Goal: Information Seeking & Learning: Learn about a topic

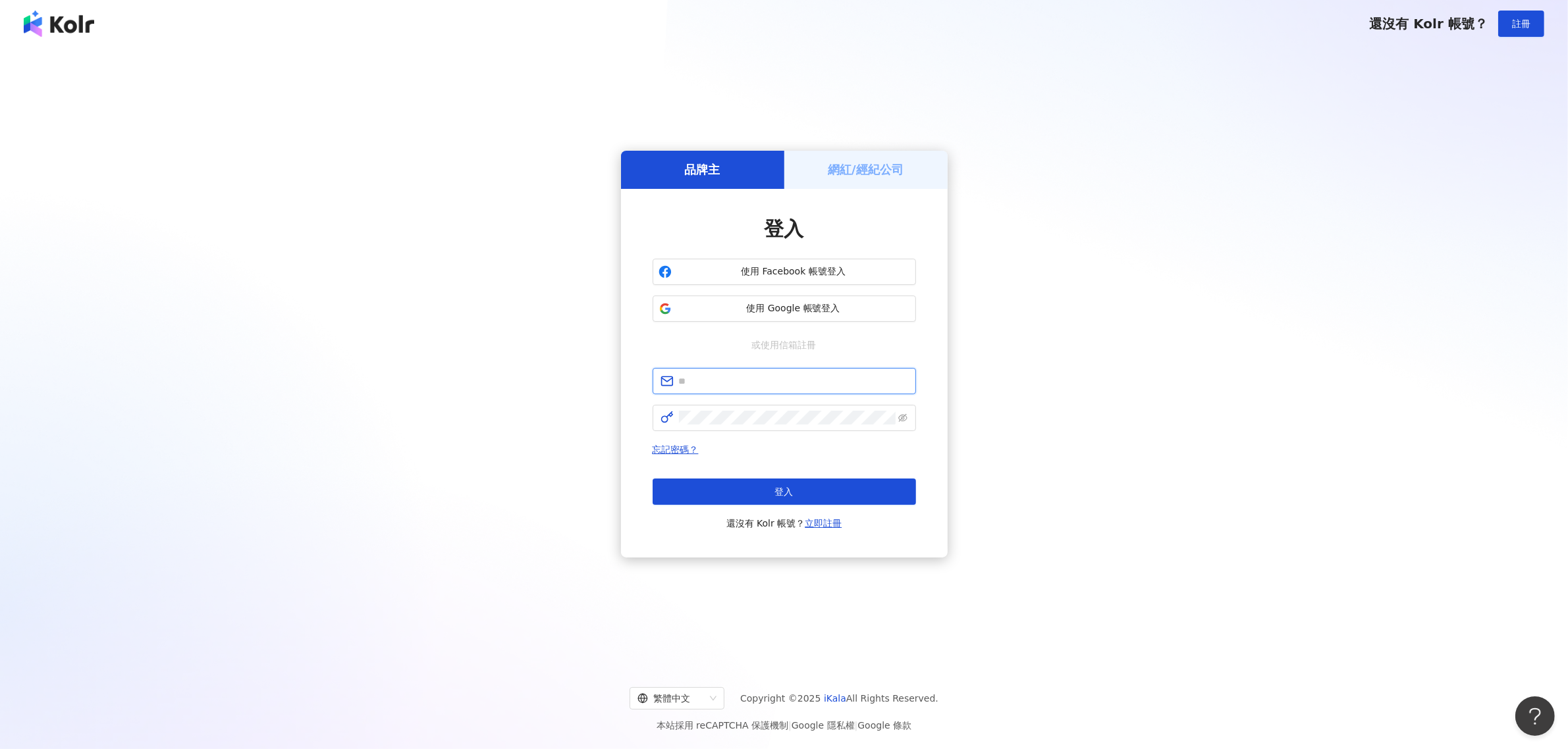
type input "**********"
click at [764, 505] on div "登入 還沒有 Kolr 帳號？ 立即註冊" at bounding box center [784, 504] width 263 height 52
click at [769, 496] on button "登入" at bounding box center [784, 492] width 263 height 27
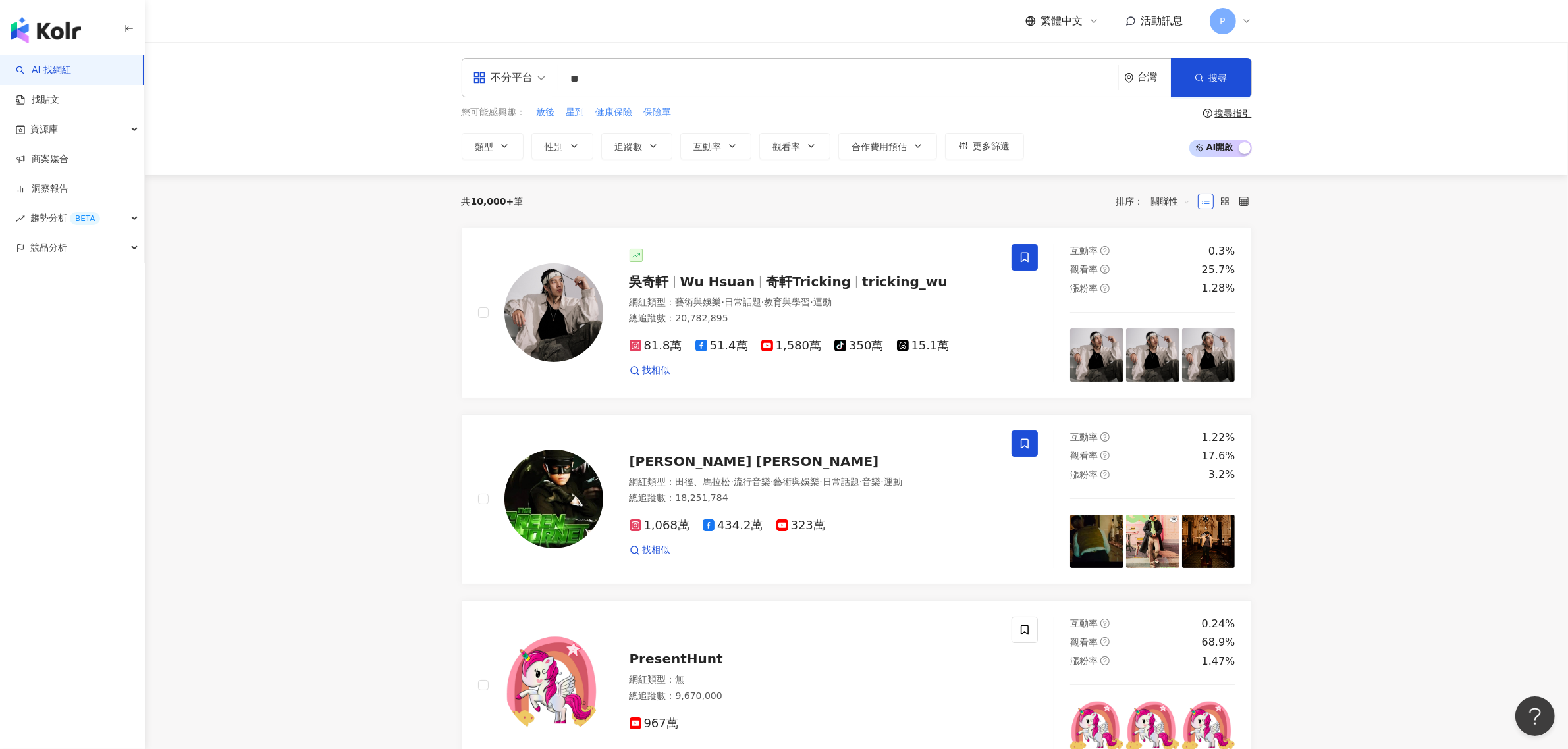
type input "*"
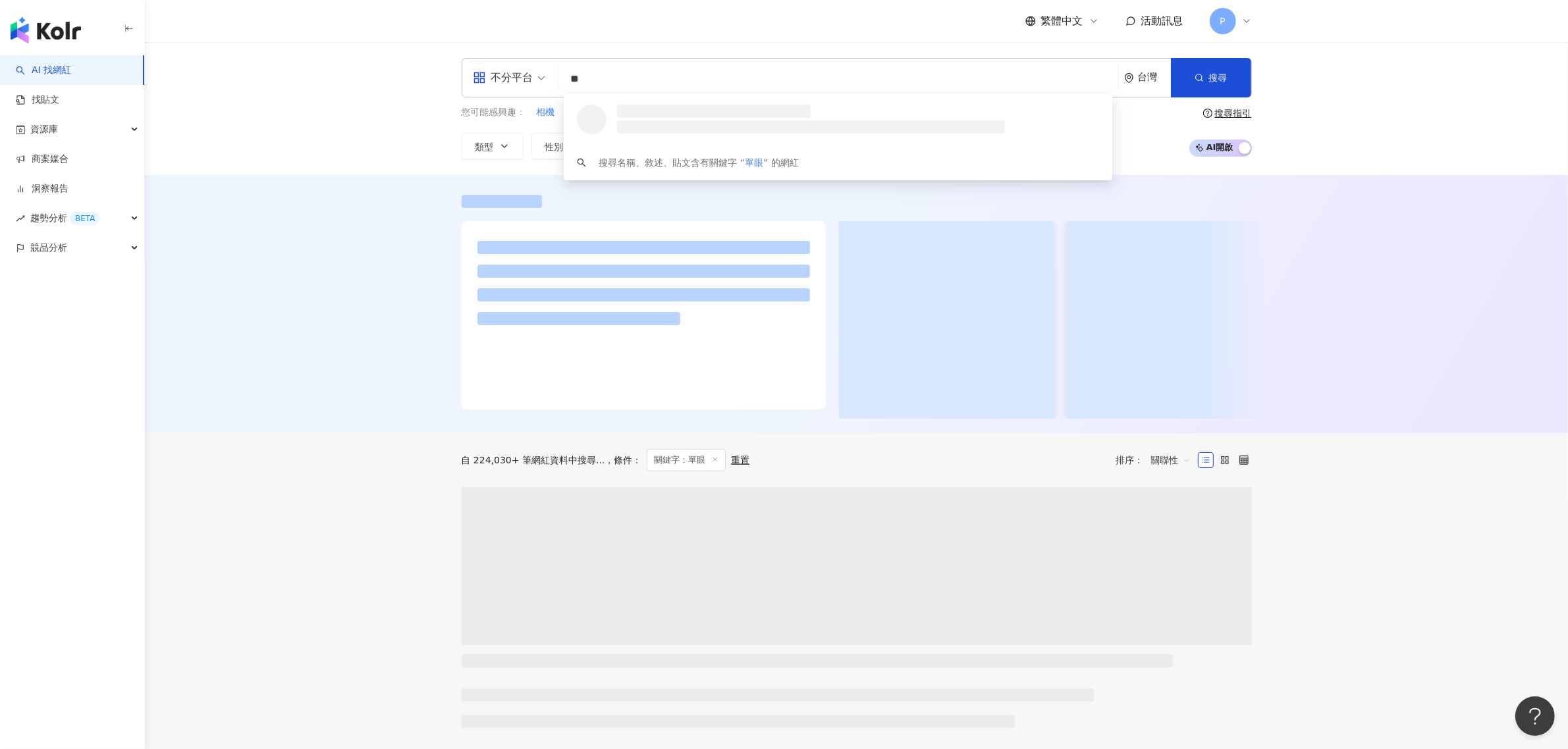
click at [714, 81] on input "**" at bounding box center [838, 79] width 549 height 25
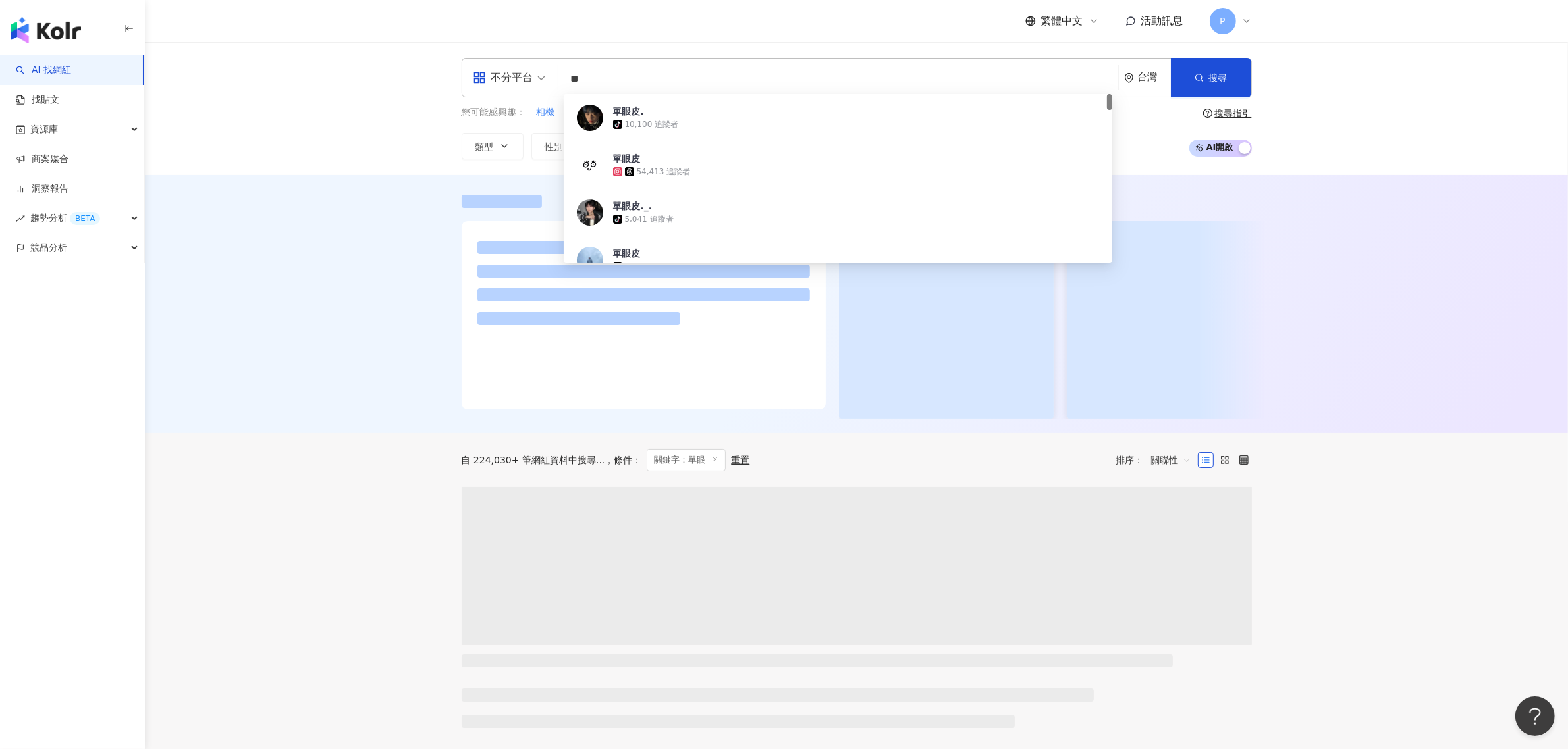
type input "*"
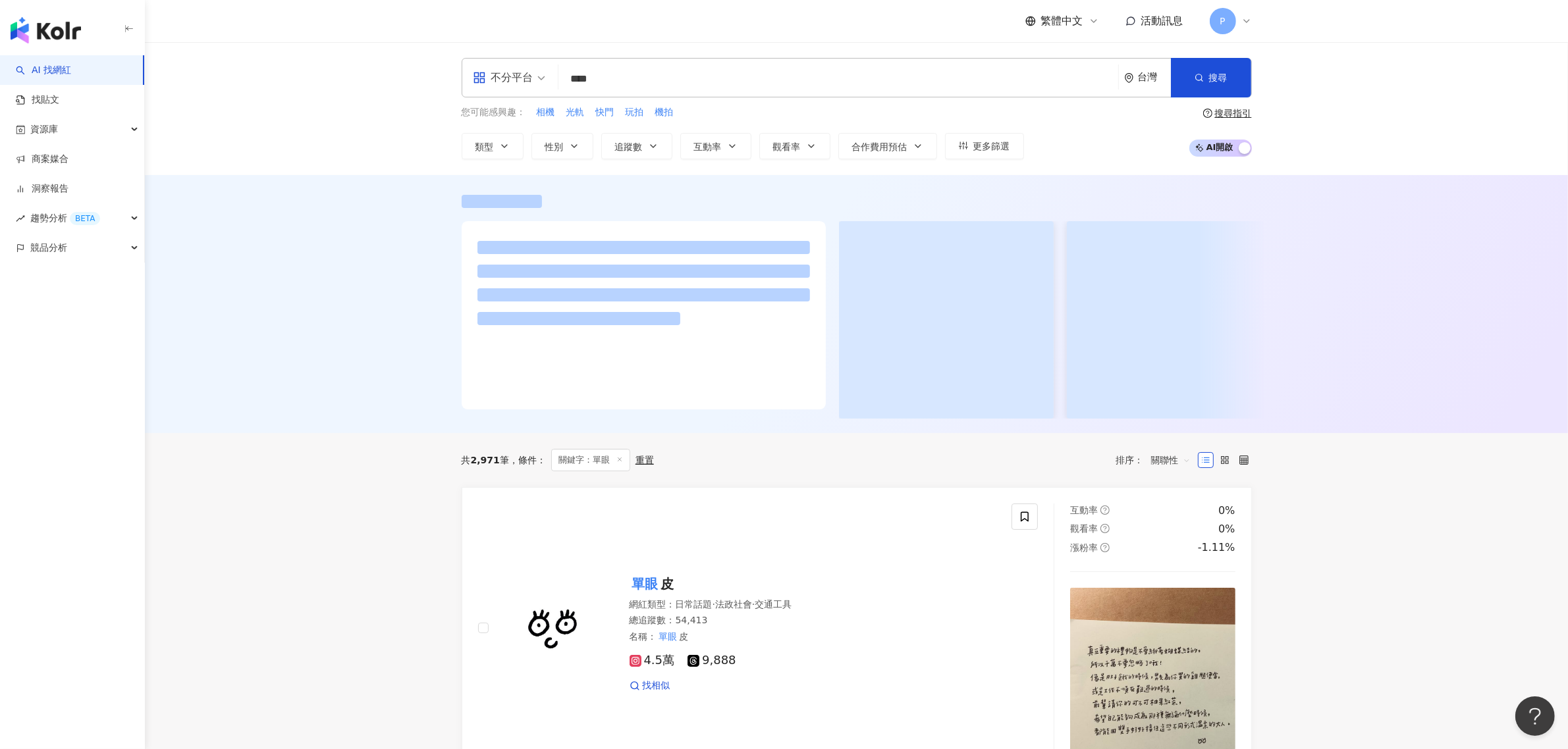
type input "****"
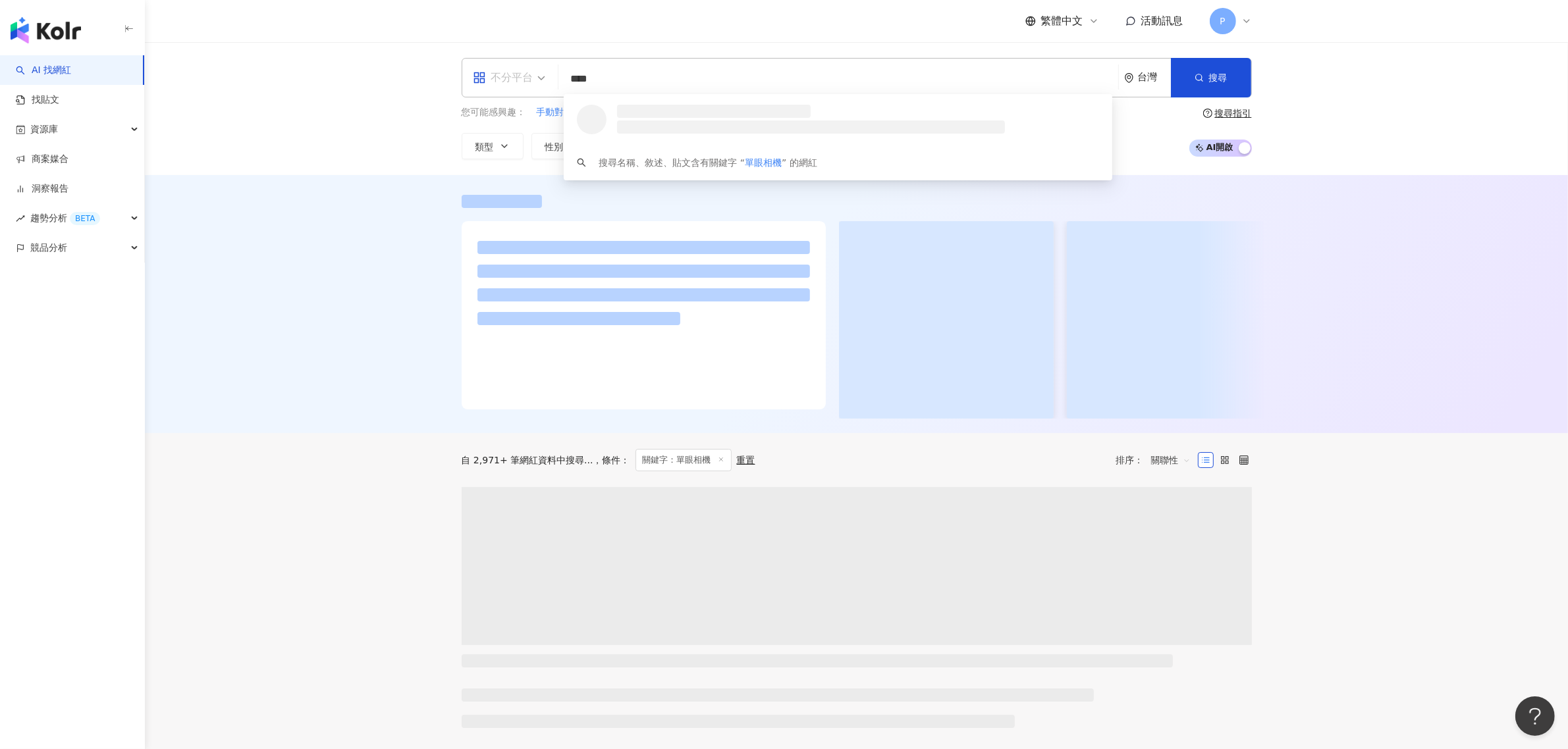
click at [518, 72] on div "不分平台" at bounding box center [503, 77] width 61 height 21
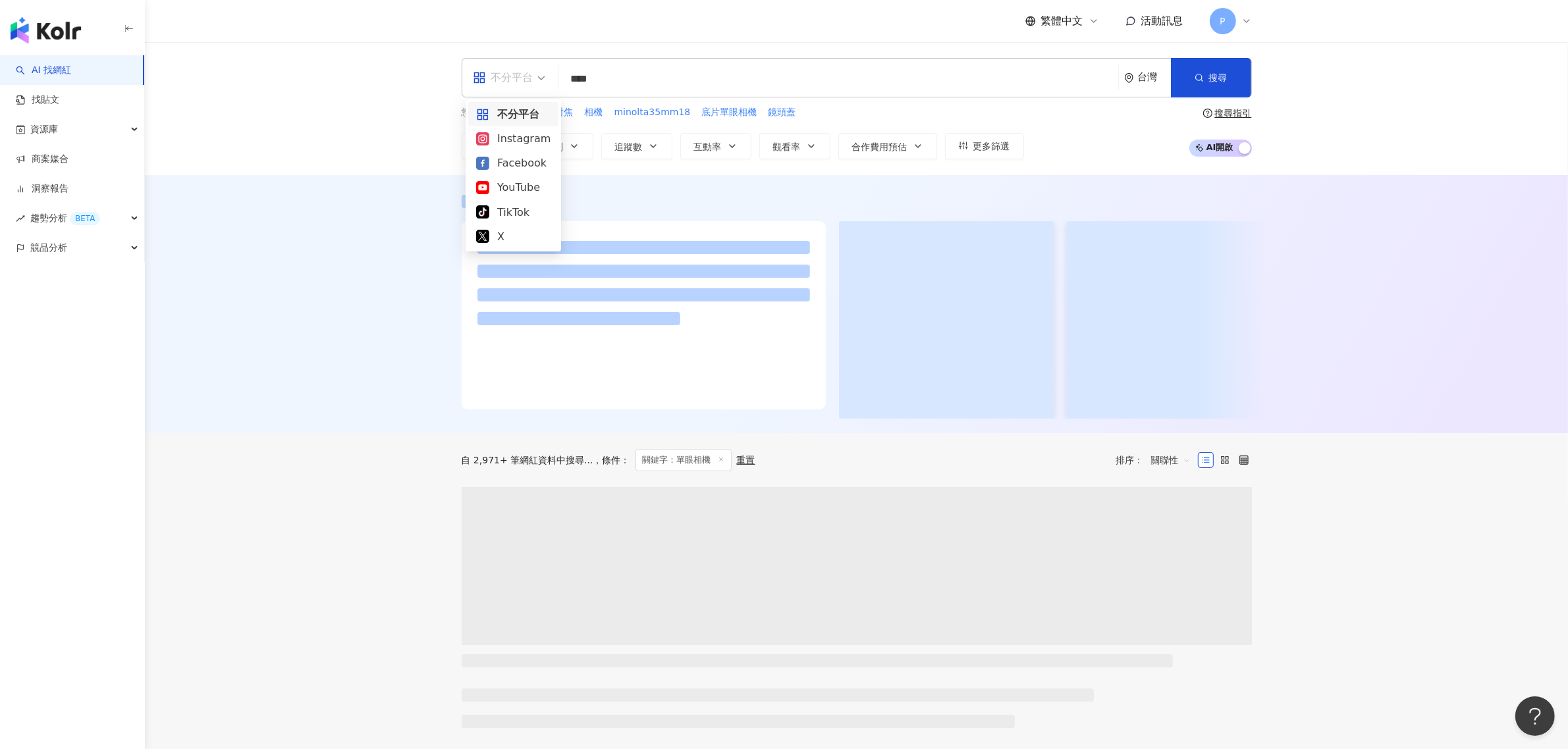
click at [518, 72] on div "不分平台" at bounding box center [503, 77] width 61 height 21
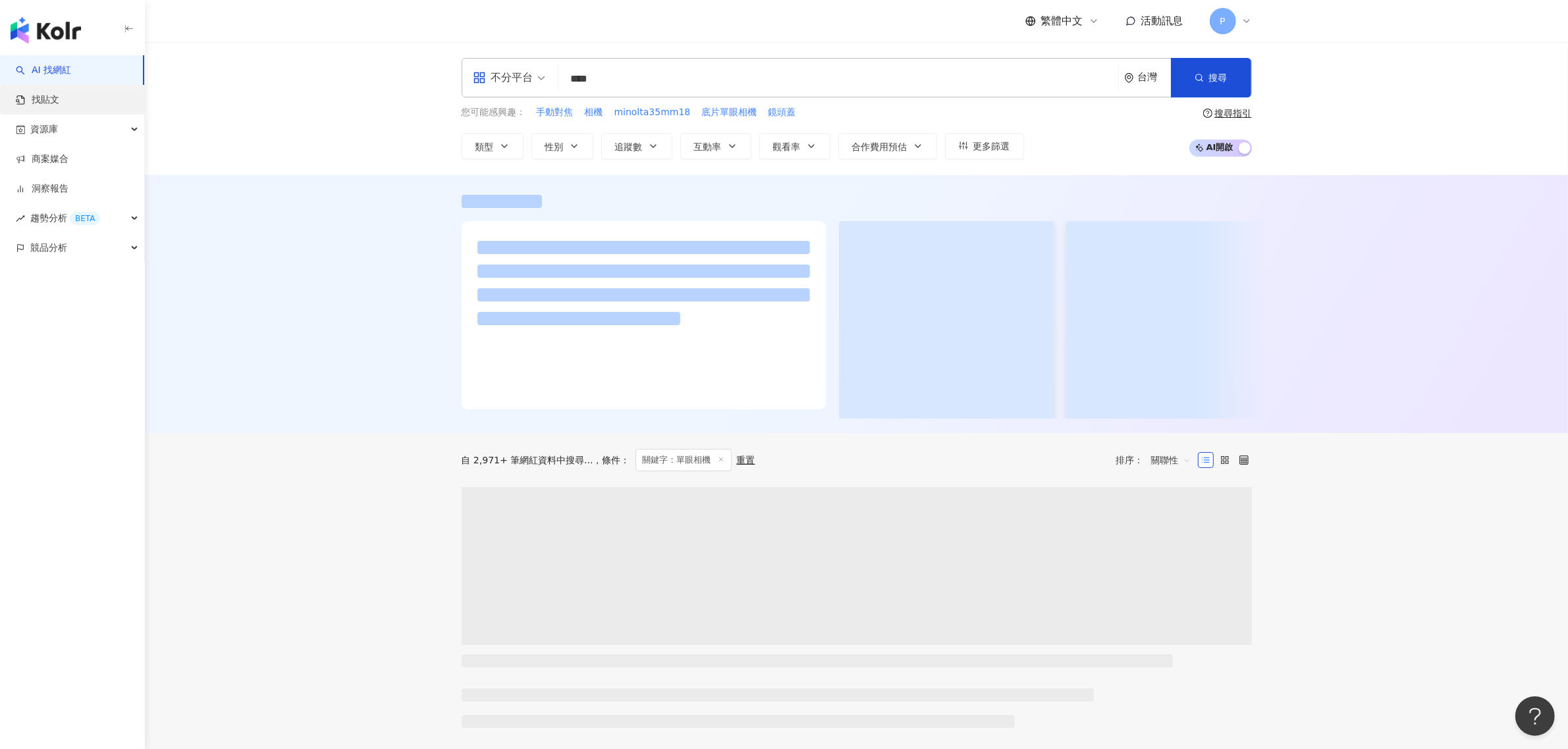
click at [56, 93] on link "找貼文" at bounding box center [38, 100] width 43 height 13
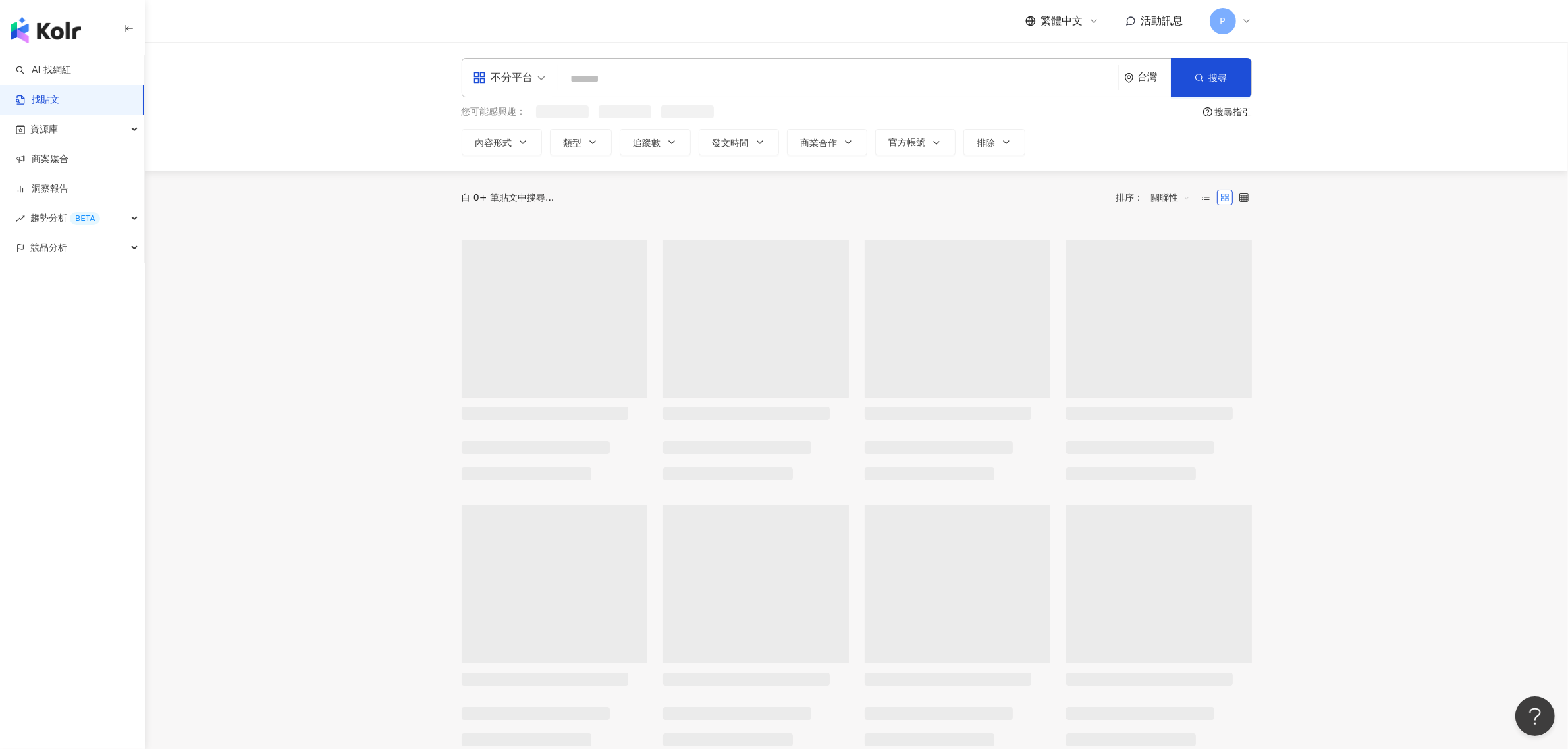
click at [751, 83] on input "search" at bounding box center [838, 78] width 549 height 28
type input "*"
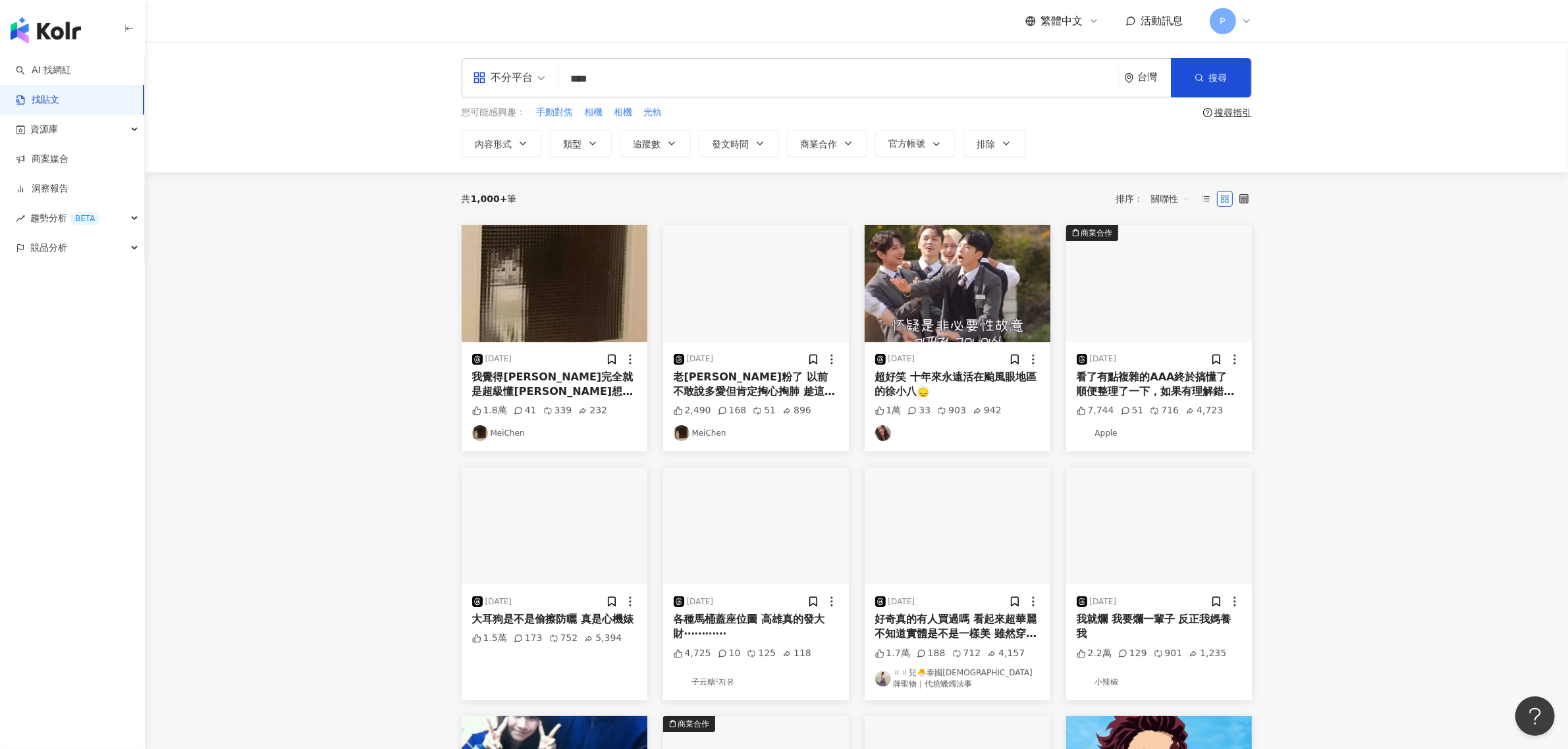
type input "****"
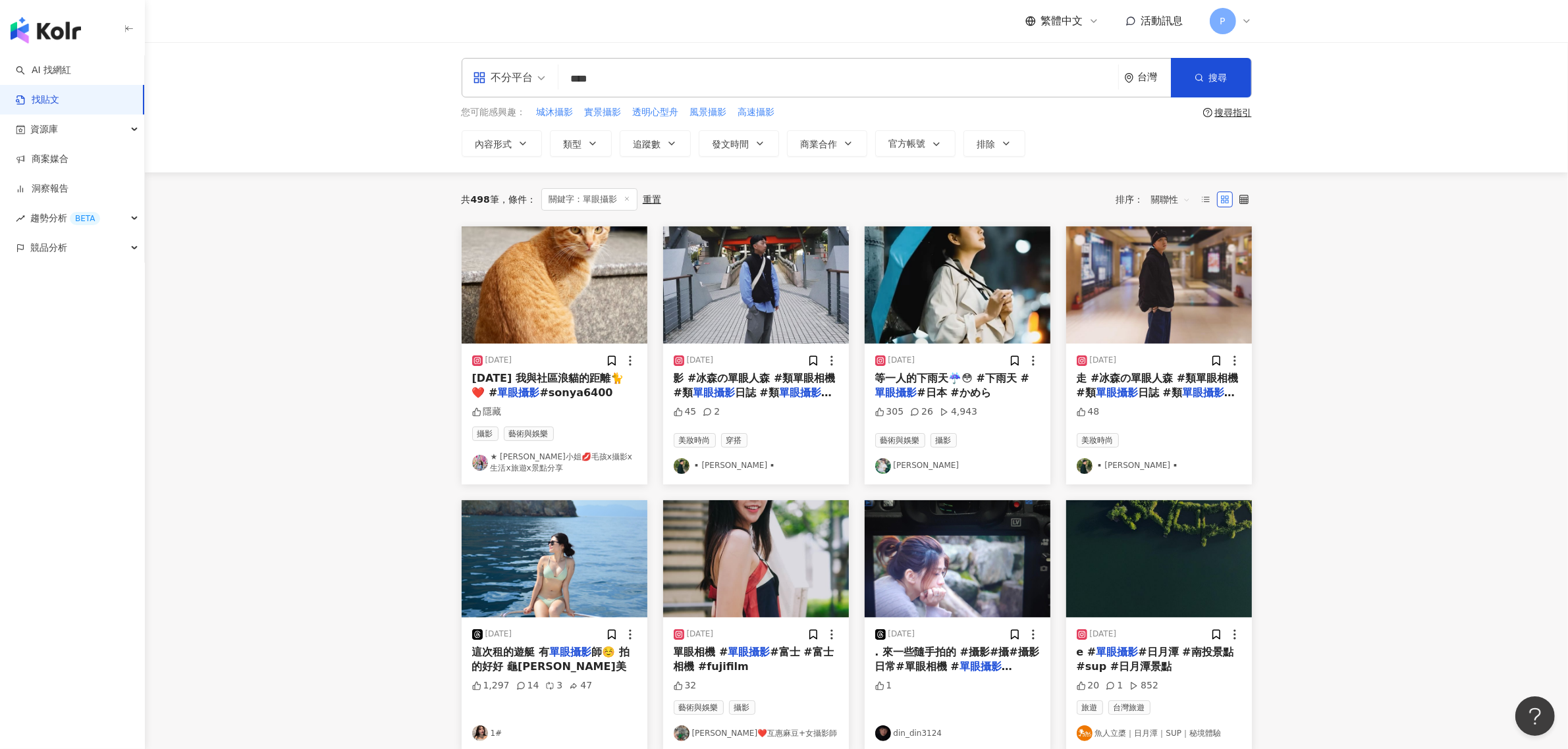
click at [554, 263] on img "button" at bounding box center [554, 285] width 186 height 117
click at [744, 287] on img "button" at bounding box center [756, 285] width 186 height 117
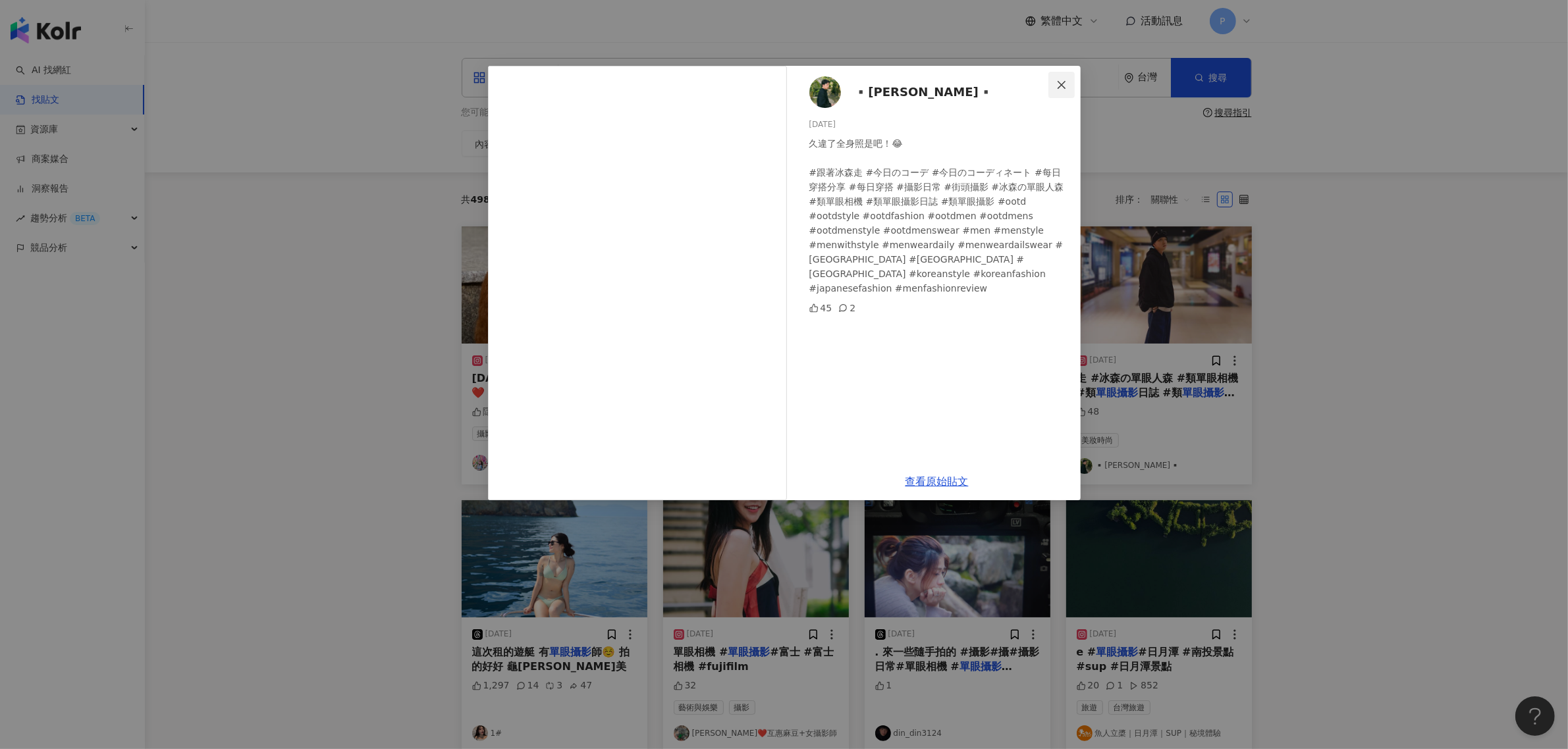
click at [1071, 83] on span "Close" at bounding box center [1062, 85] width 27 height 11
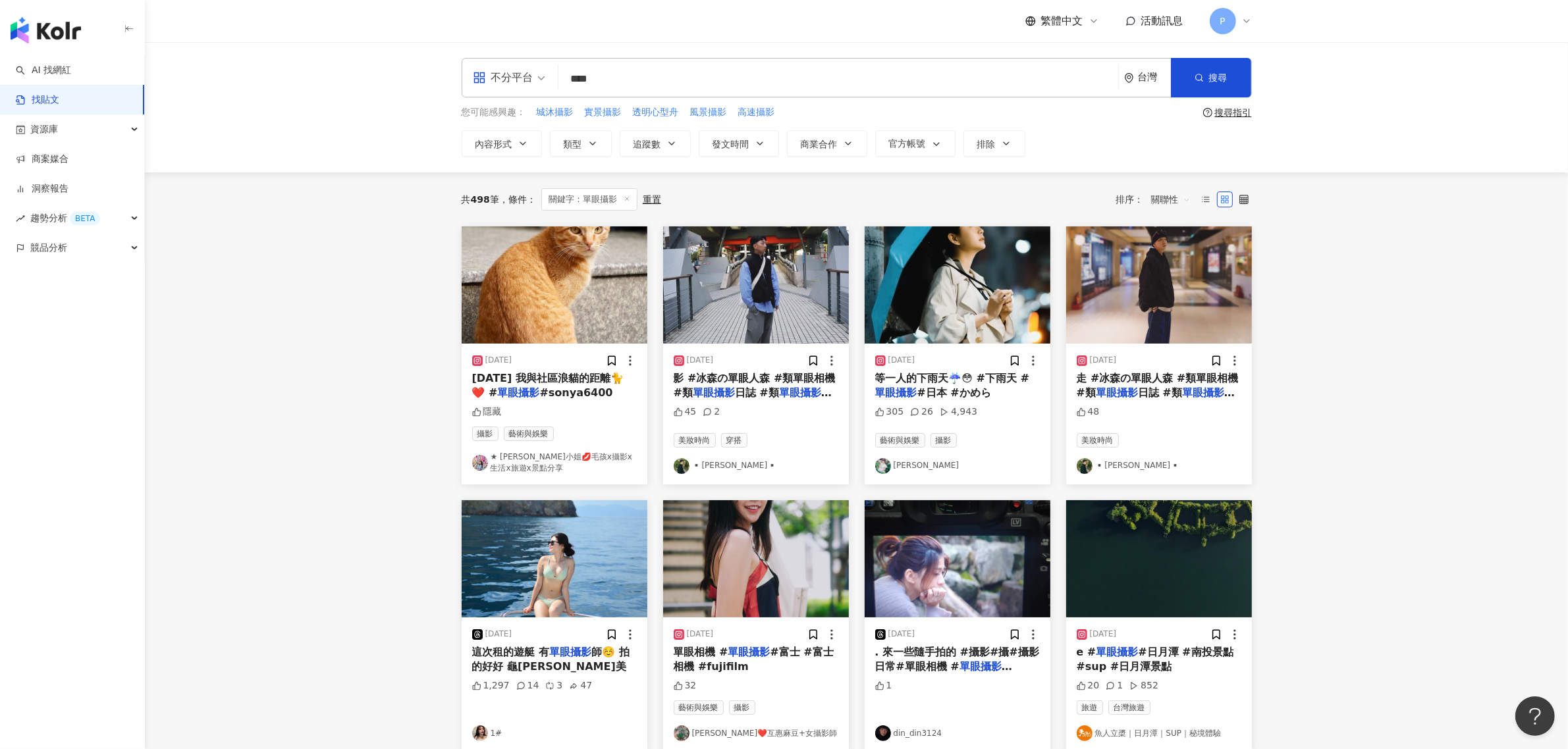
click at [953, 379] on span "等一人的下雨天☔️😳 #下雨天 #" at bounding box center [953, 377] width 155 height 12
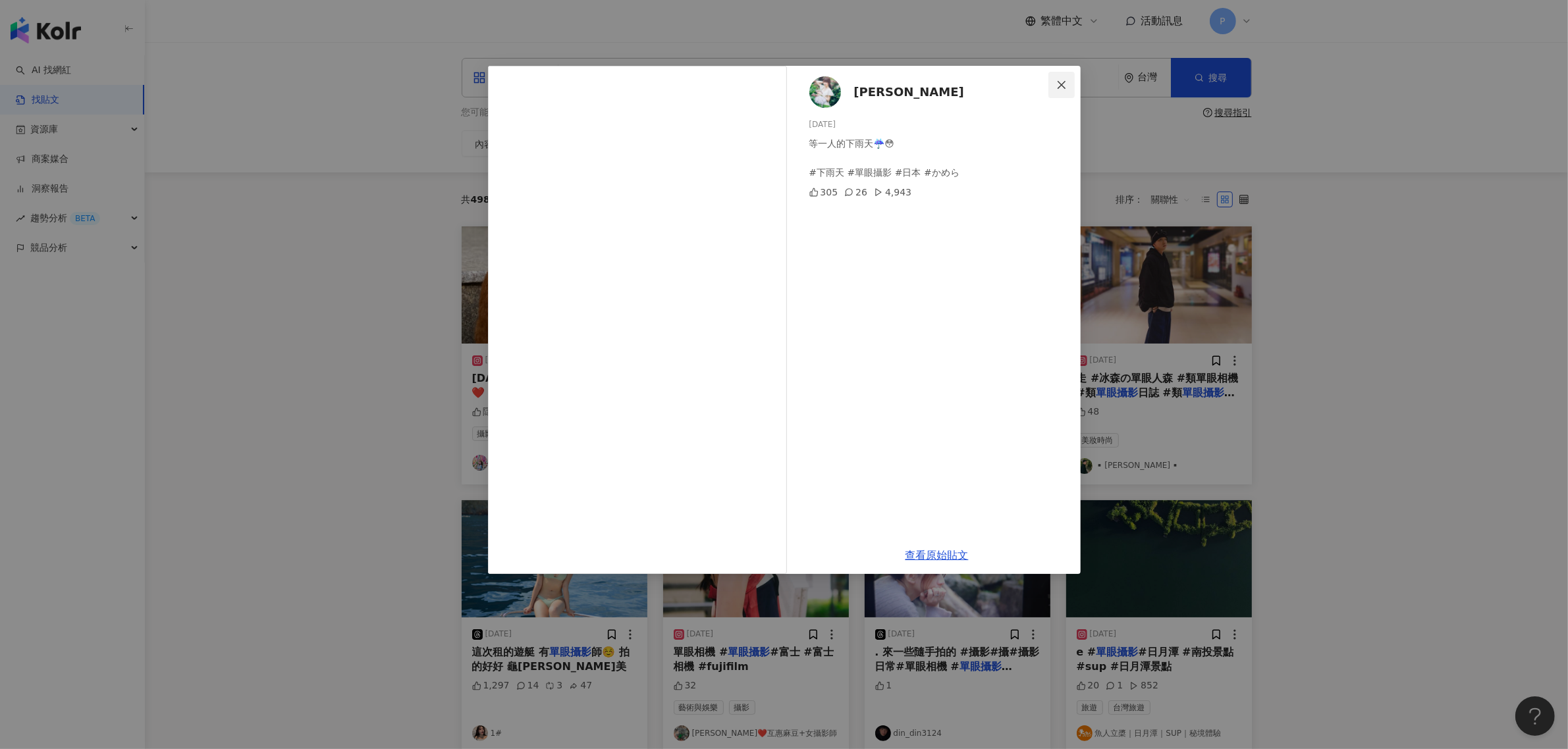
click at [1059, 82] on icon "close" at bounding box center [1061, 83] width 8 height 7
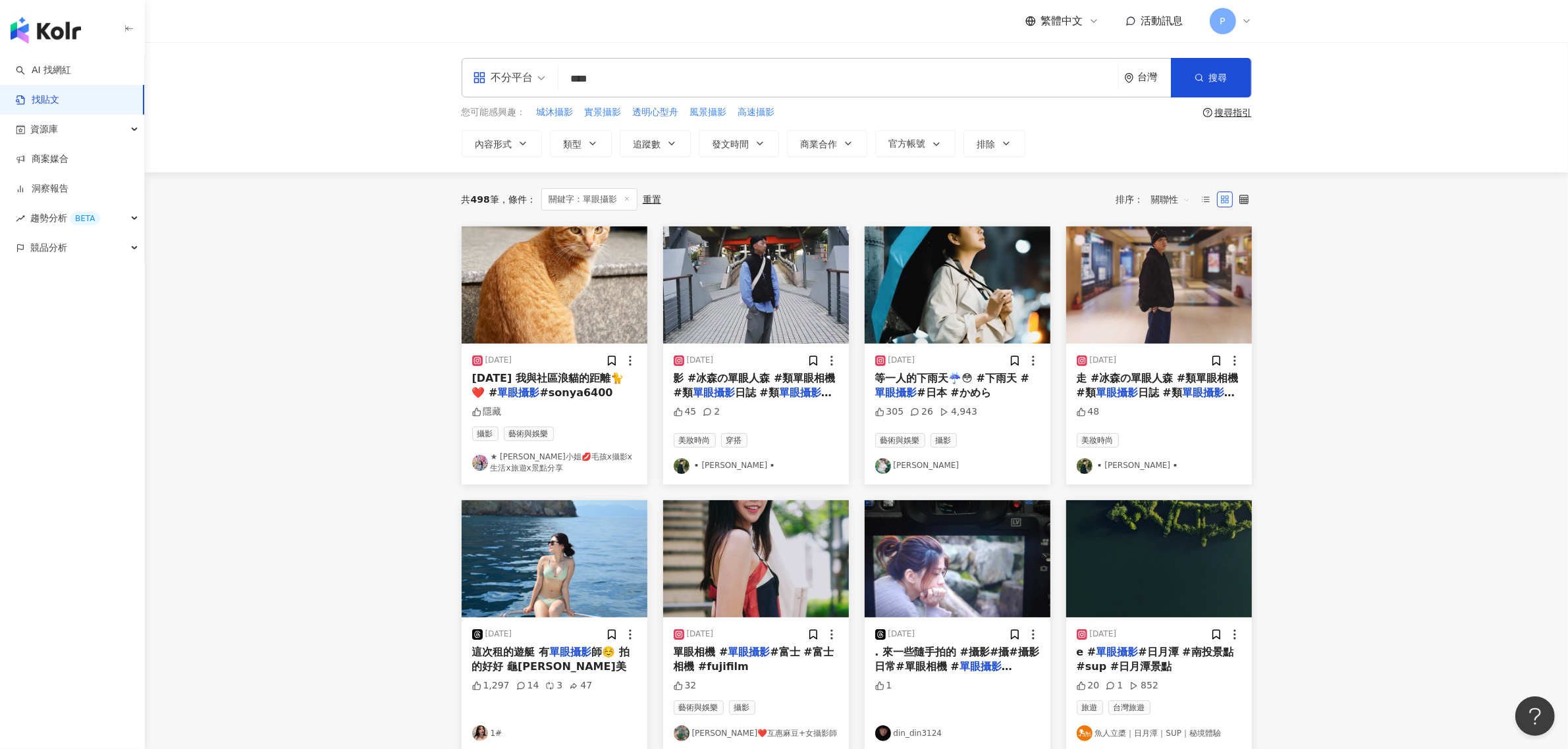
click at [1155, 392] on span "日誌 #類" at bounding box center [1160, 392] width 44 height 12
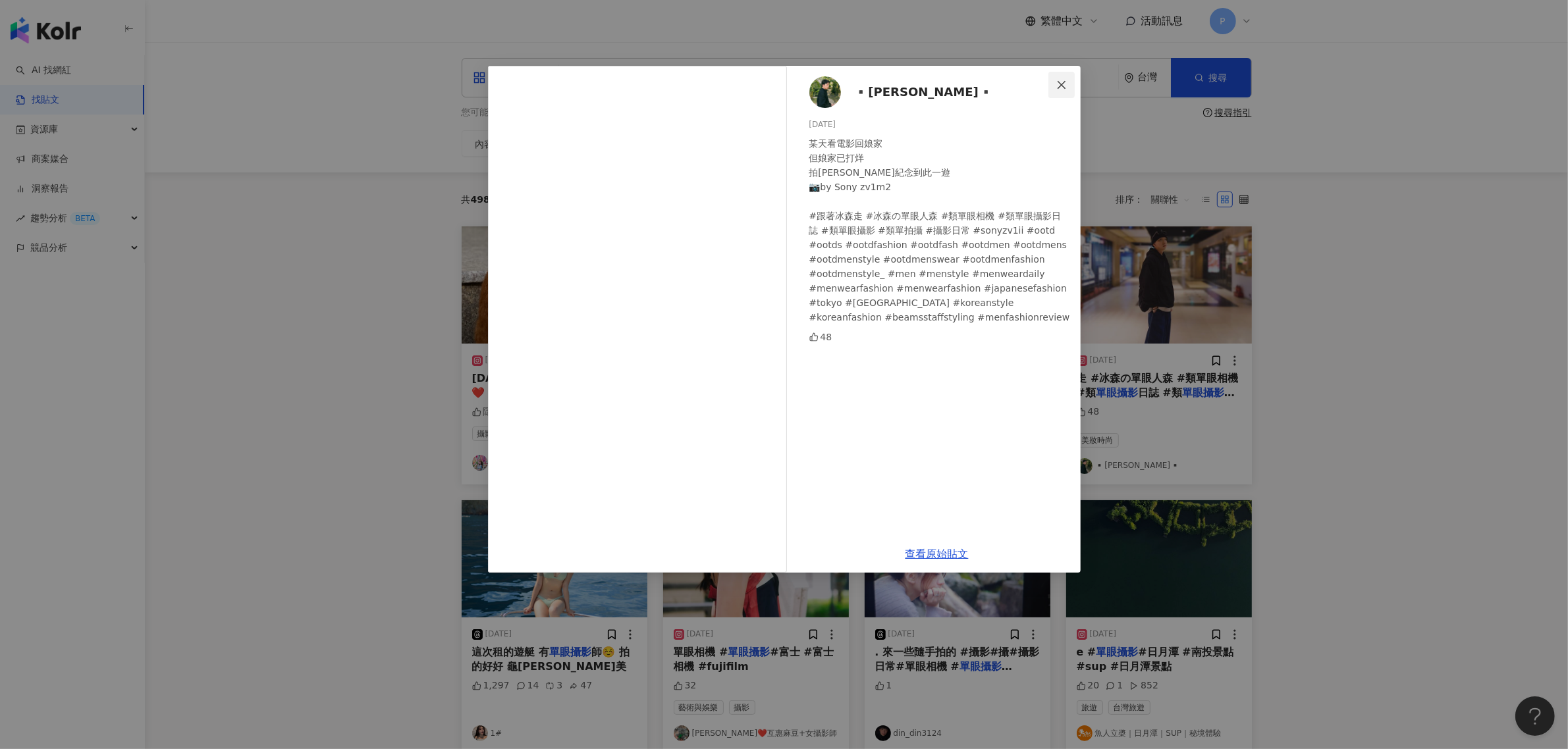
click at [1065, 89] on icon "close" at bounding box center [1061, 85] width 11 height 11
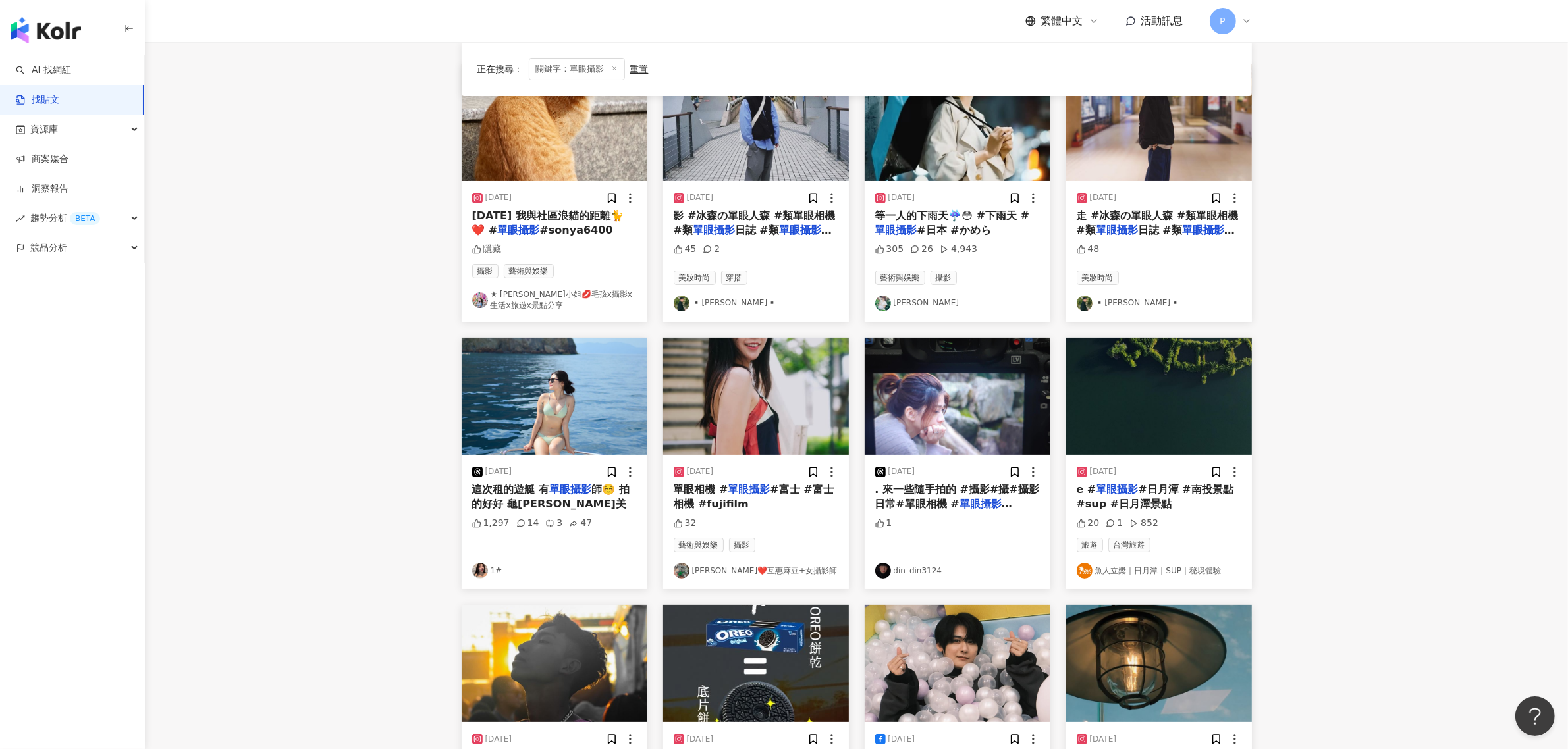
scroll to position [164, 0]
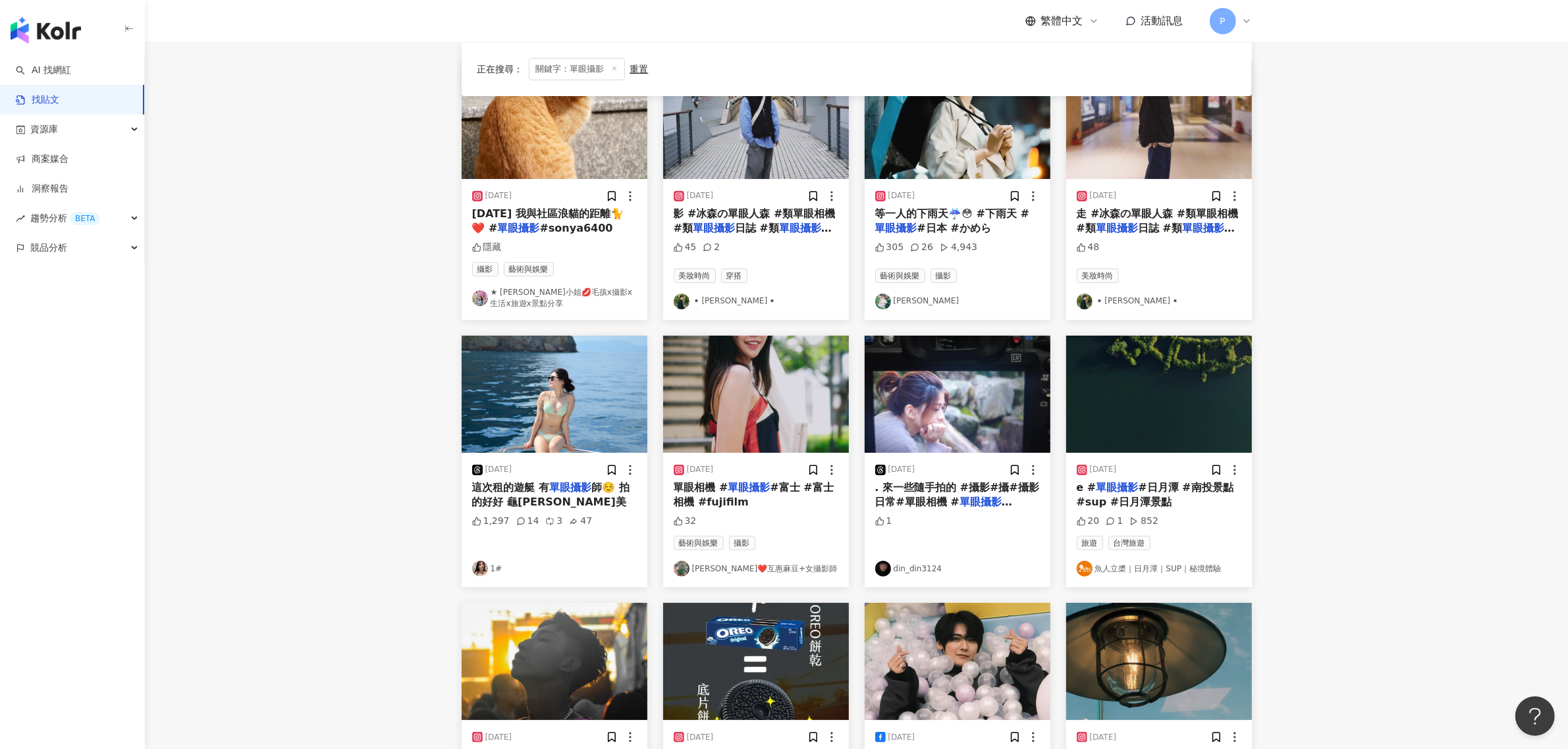
click at [513, 495] on span "師☺️ 拍的好好 龜[PERSON_NAME]美" at bounding box center [550, 494] width 158 height 27
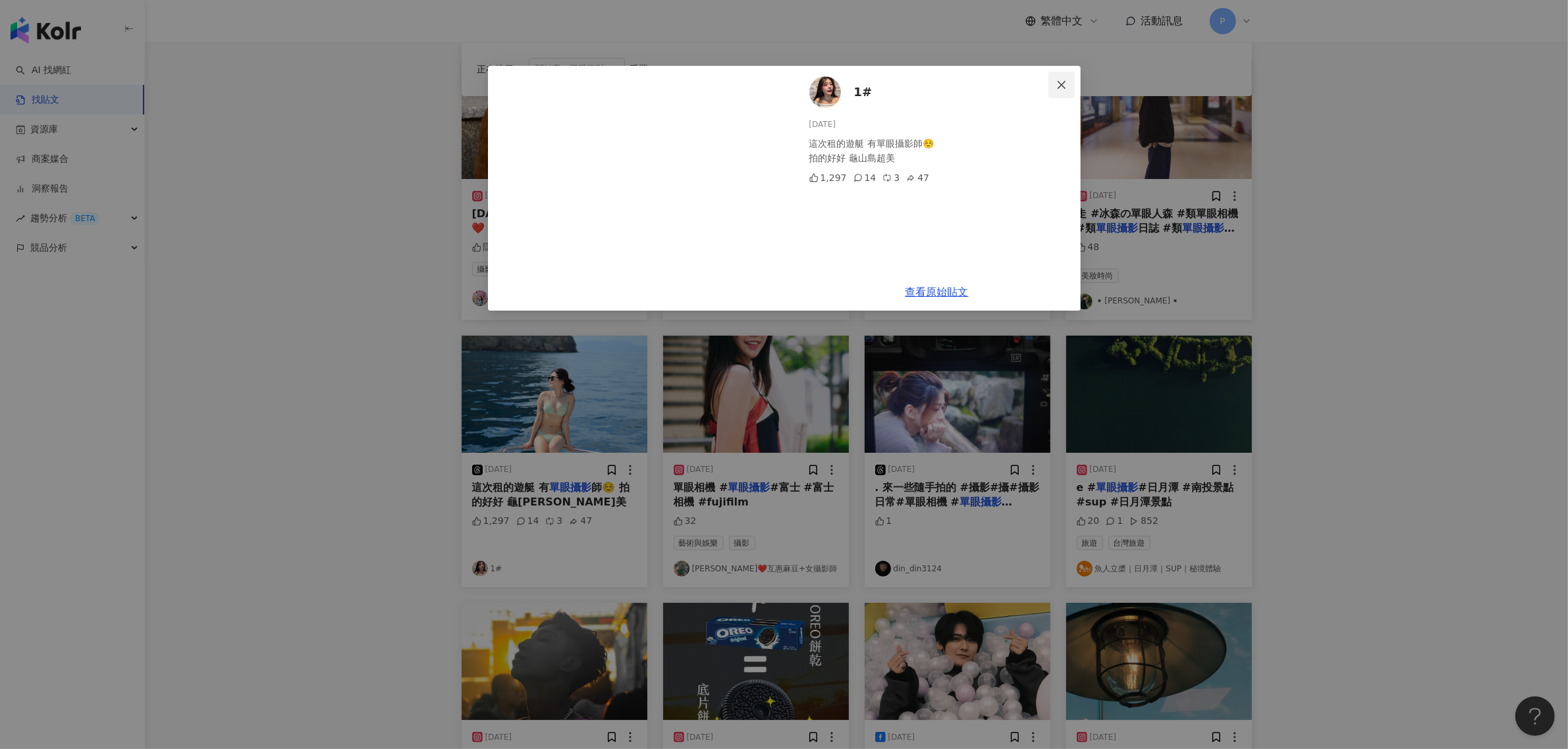
click at [1068, 87] on span "Close" at bounding box center [1062, 85] width 27 height 11
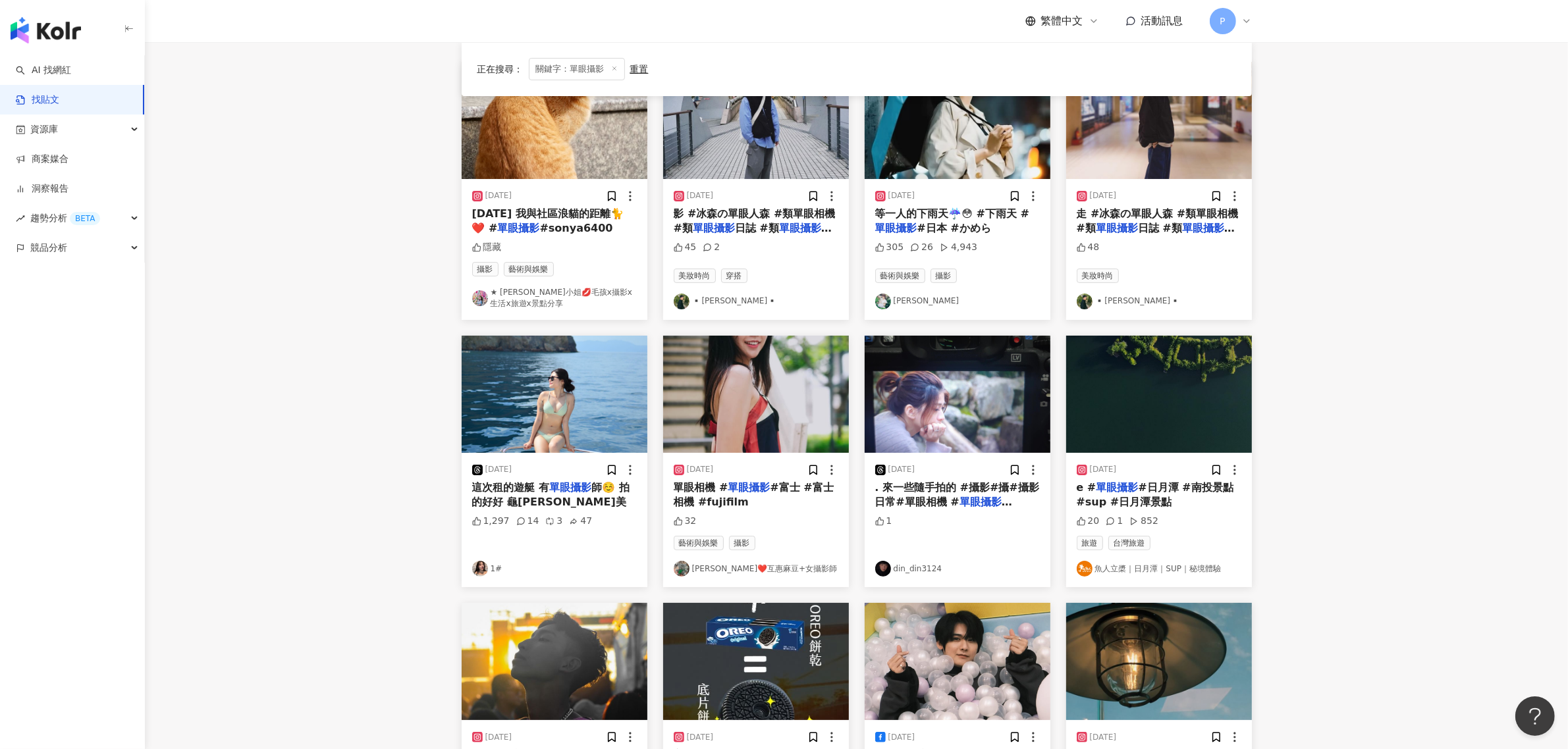
click at [728, 493] on mark "單眼攝影" at bounding box center [749, 487] width 43 height 12
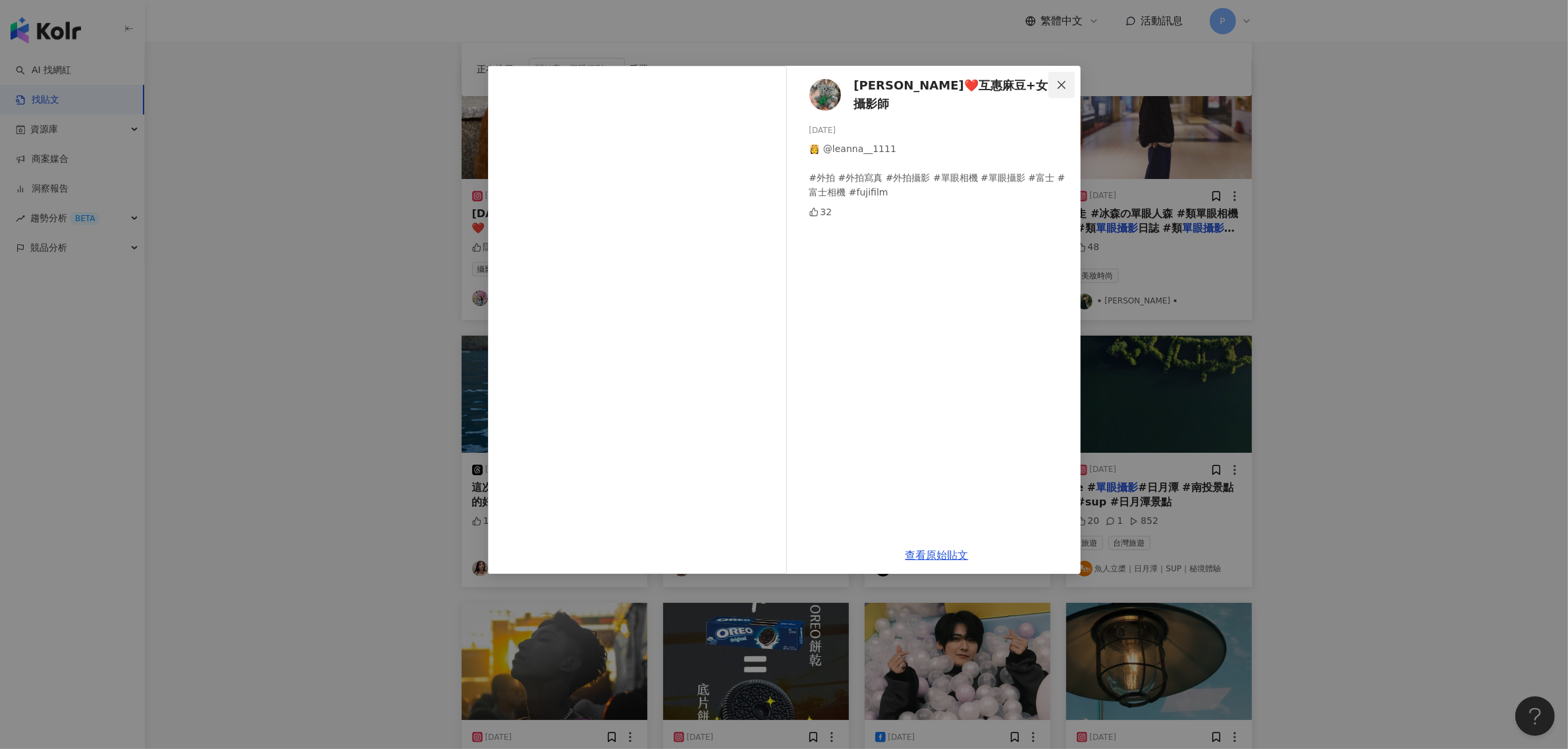
click at [1064, 83] on icon "close" at bounding box center [1061, 83] width 8 height 7
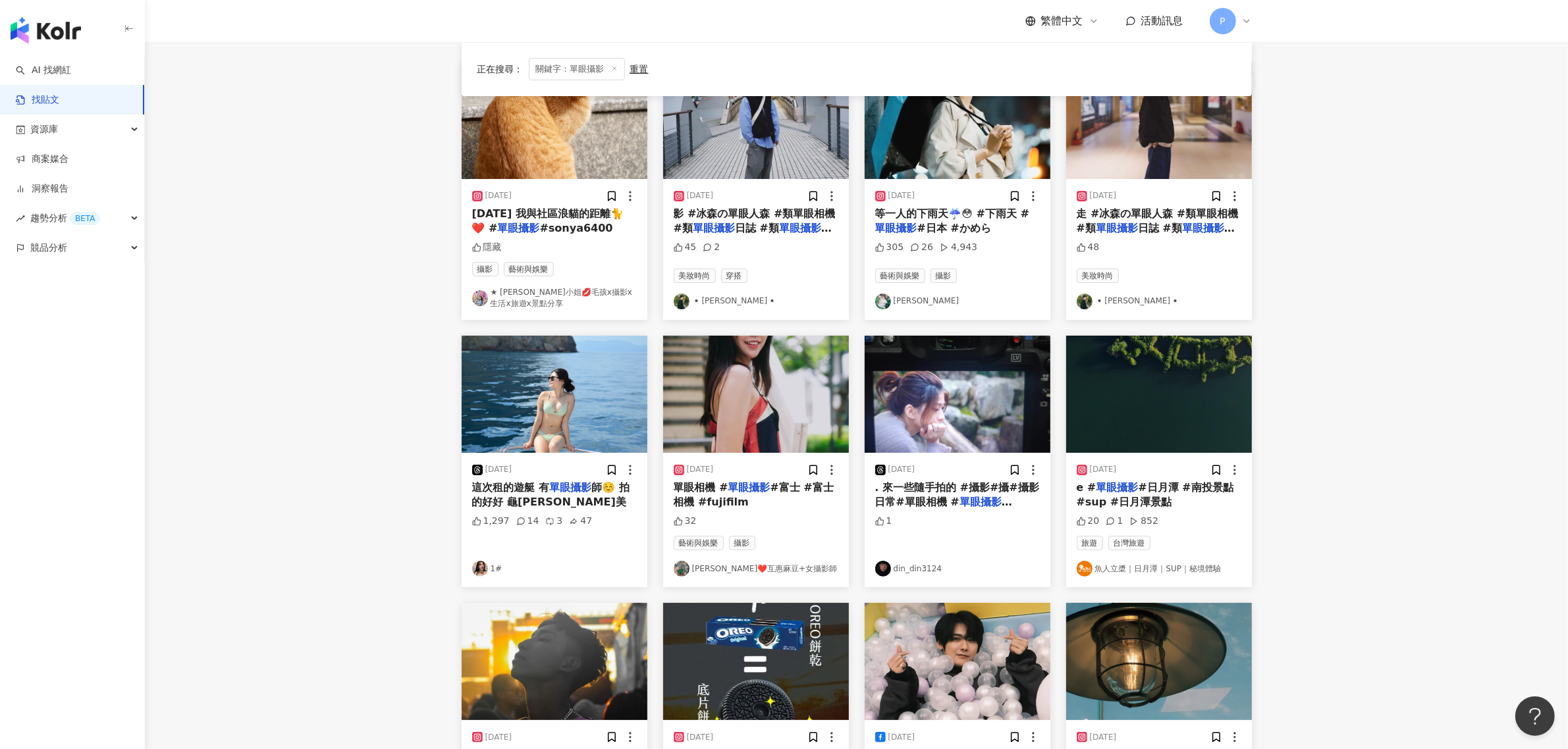
click at [924, 494] on span ". 來一些隨手拍的 #攝影#攝#攝影日常#單眼相機 #" at bounding box center [957, 494] width 164 height 27
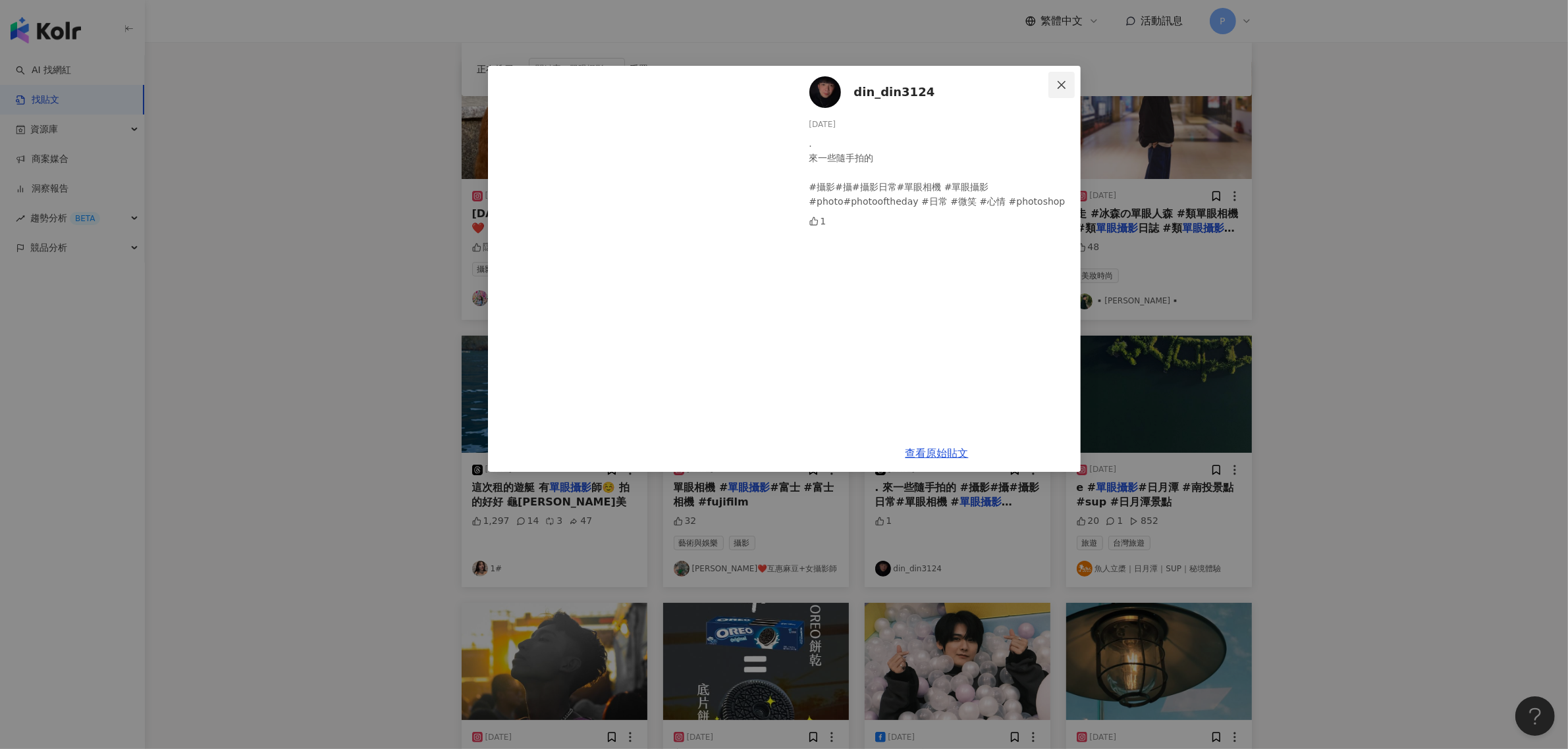
click at [1060, 86] on icon "close" at bounding box center [1061, 83] width 8 height 7
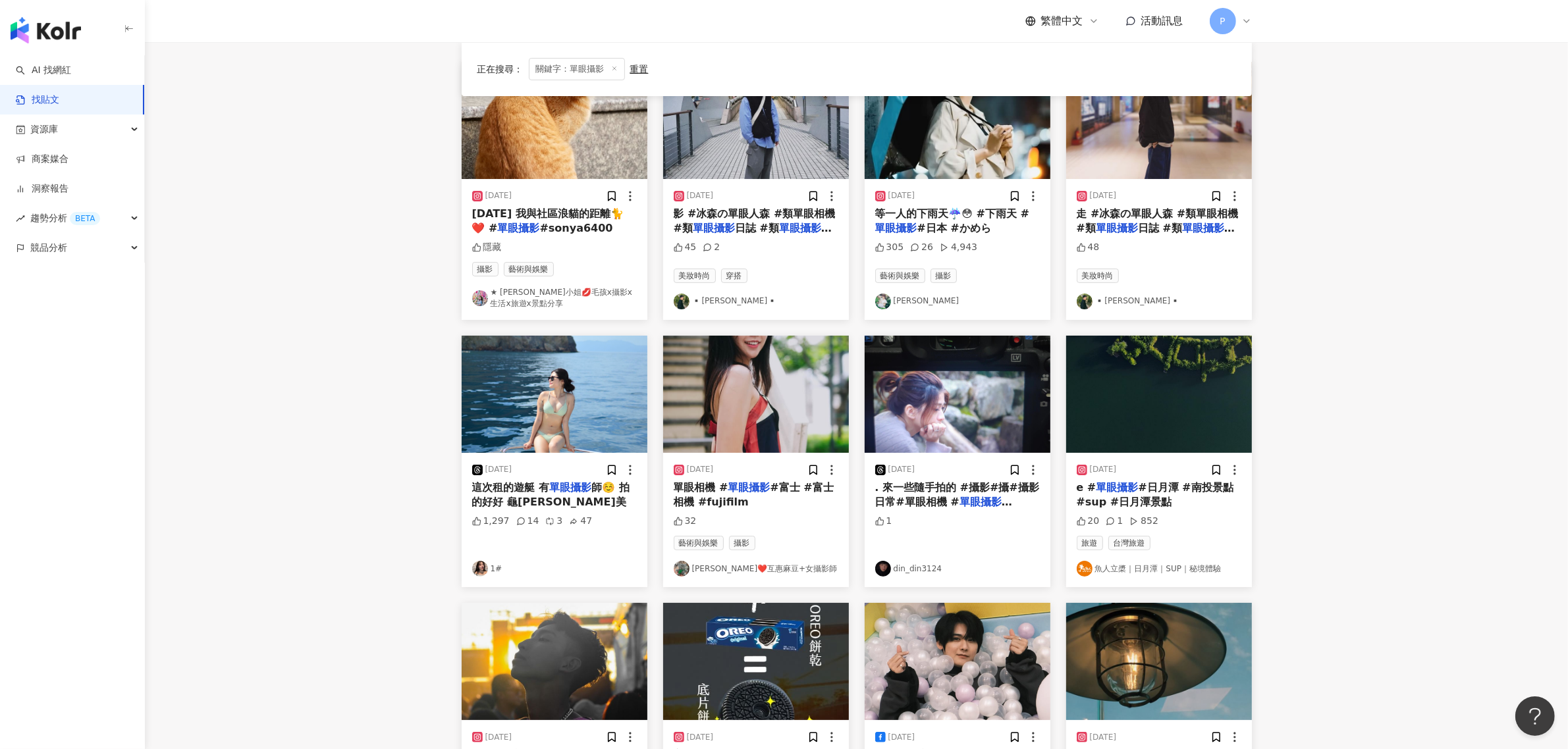
click at [1137, 499] on span "#日月潭 #南投景點 #sup #日月潭景點" at bounding box center [1155, 494] width 157 height 27
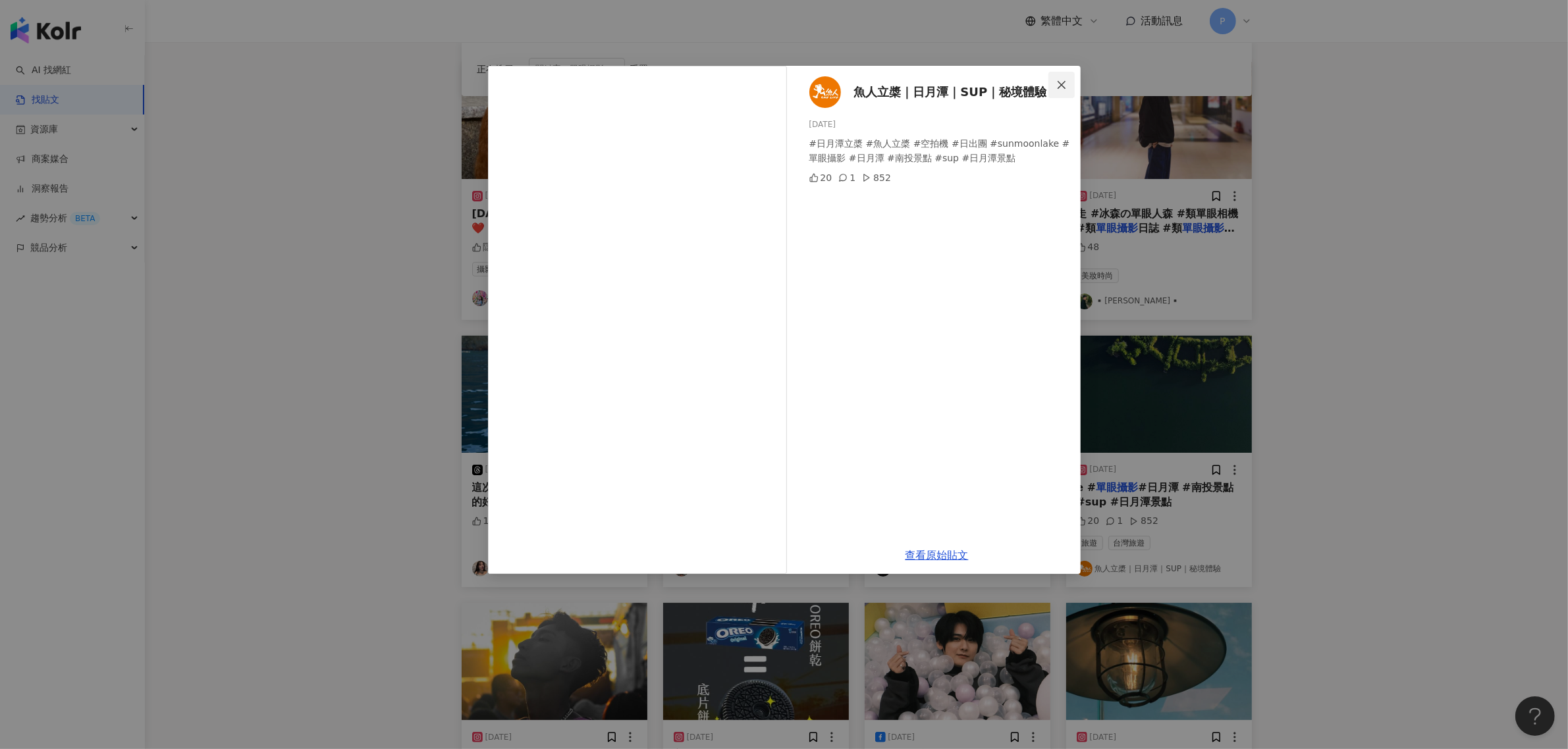
click at [1060, 87] on icon "close" at bounding box center [1061, 85] width 11 height 11
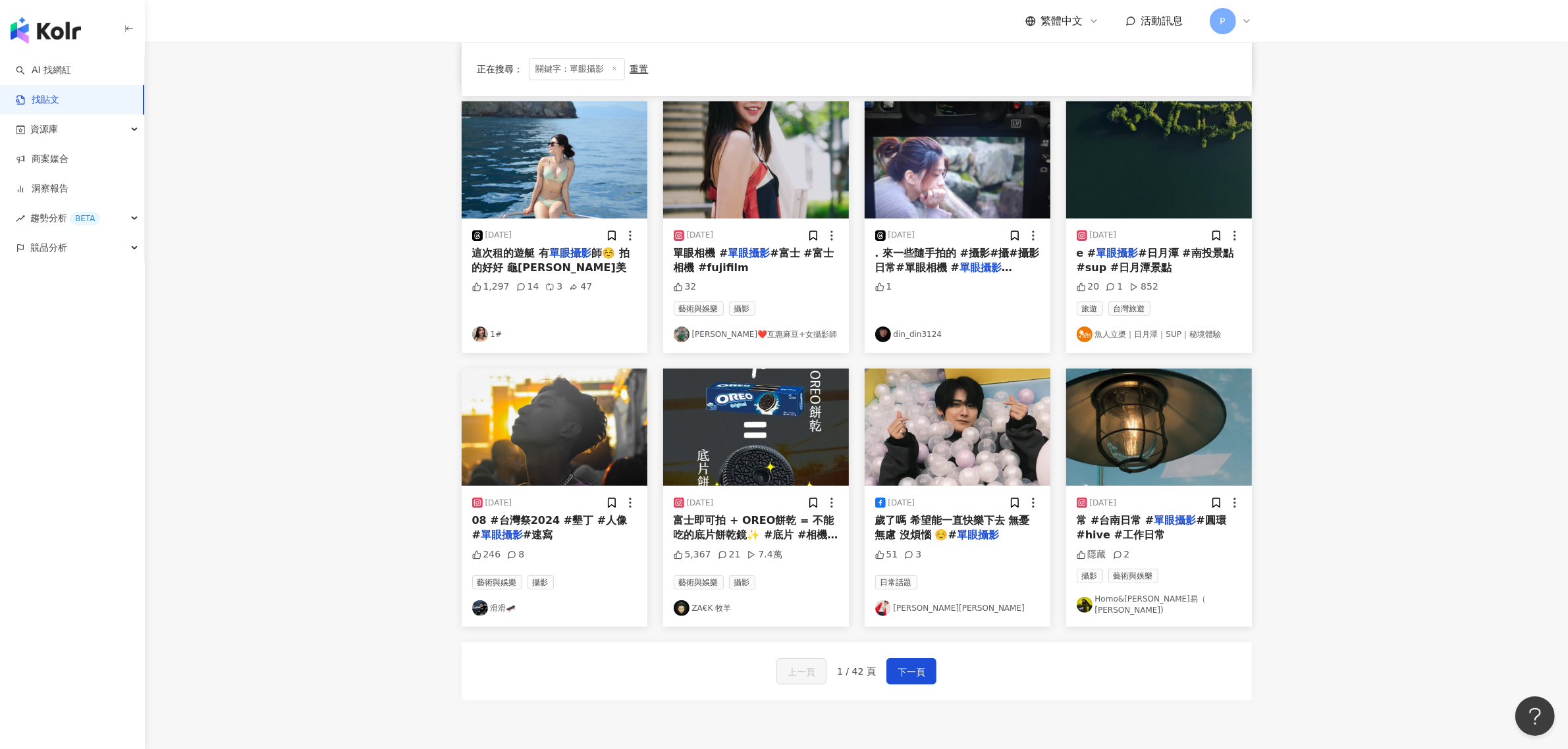
scroll to position [493, 0]
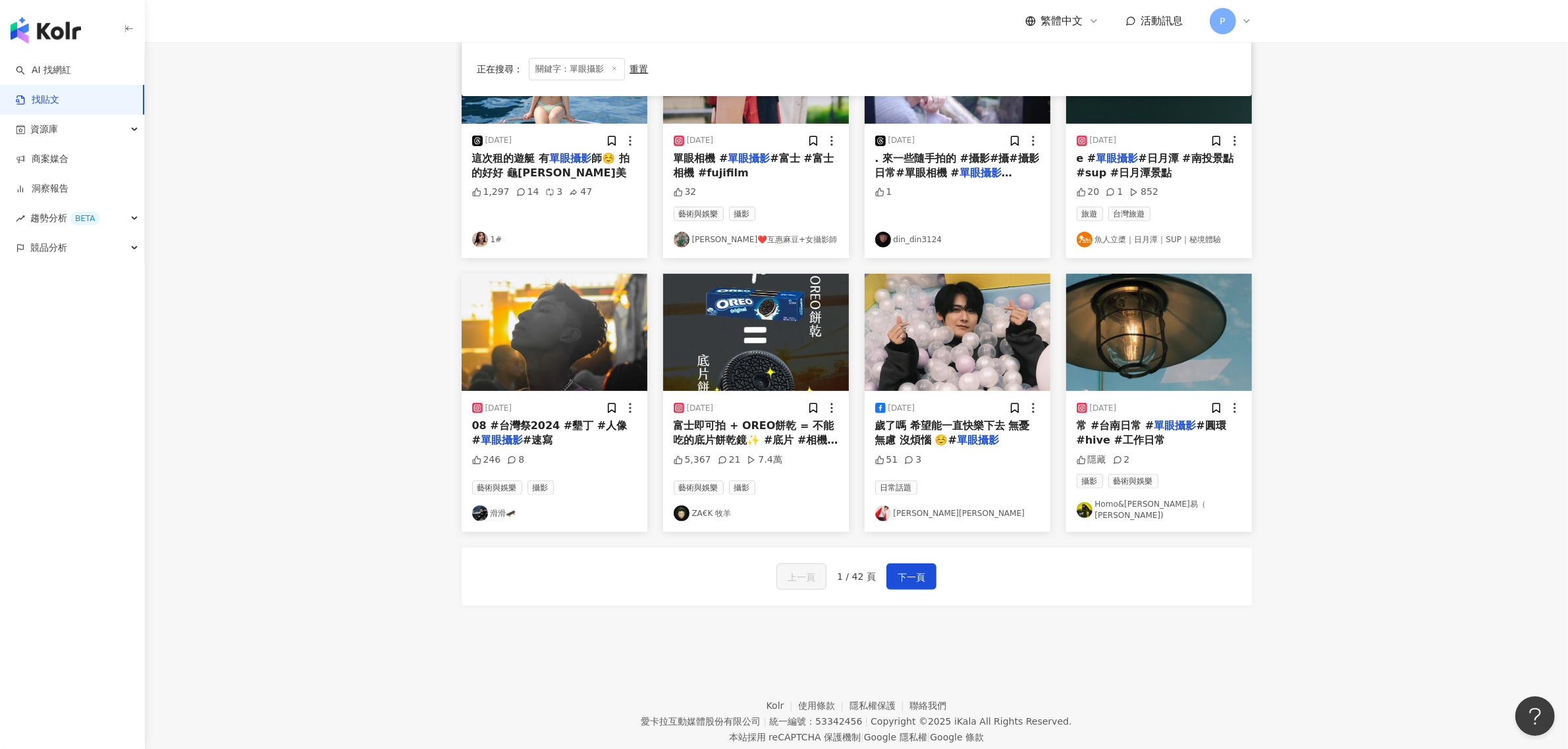
click at [499, 443] on mark "單眼攝影" at bounding box center [502, 440] width 43 height 12
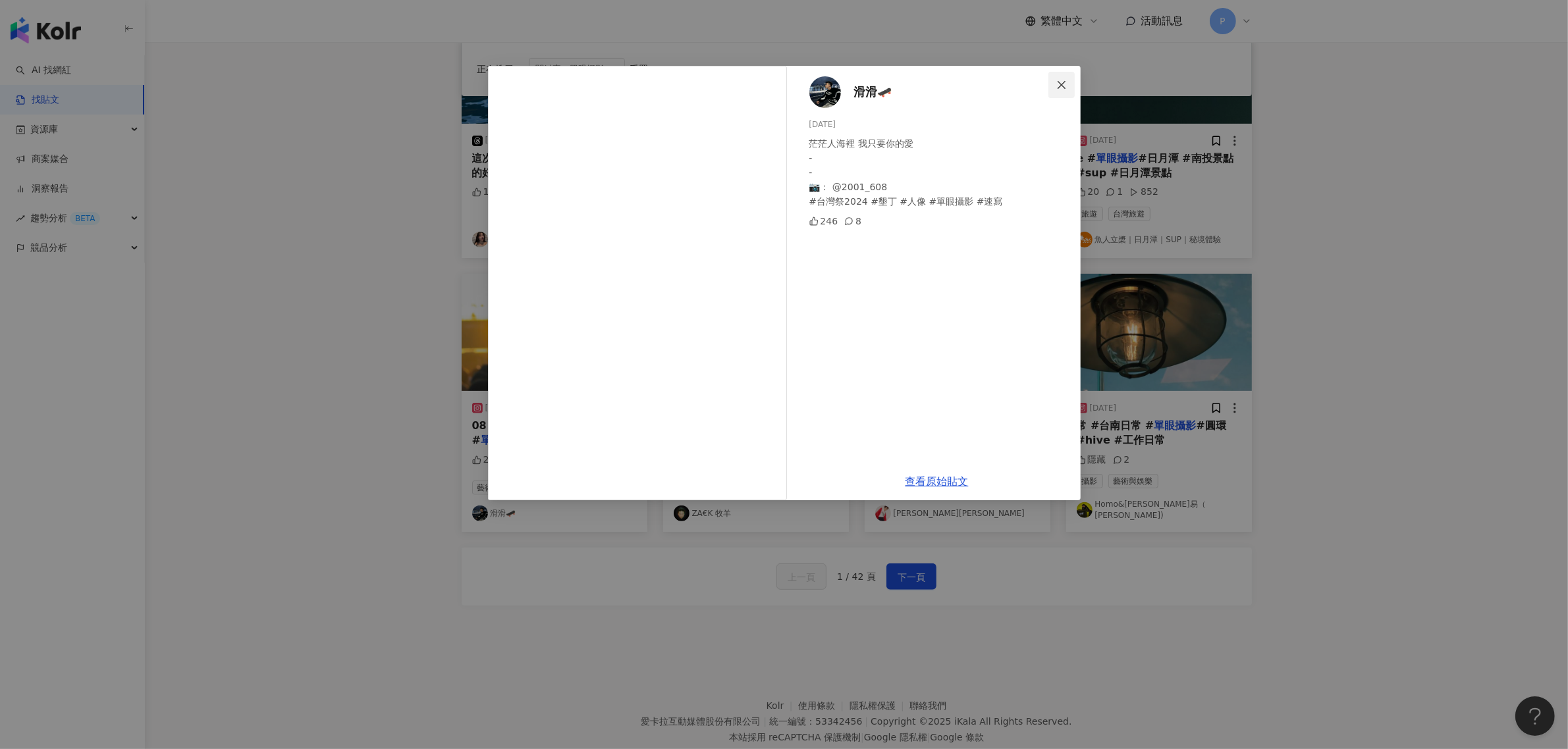
click at [1065, 86] on icon "close" at bounding box center [1061, 85] width 11 height 11
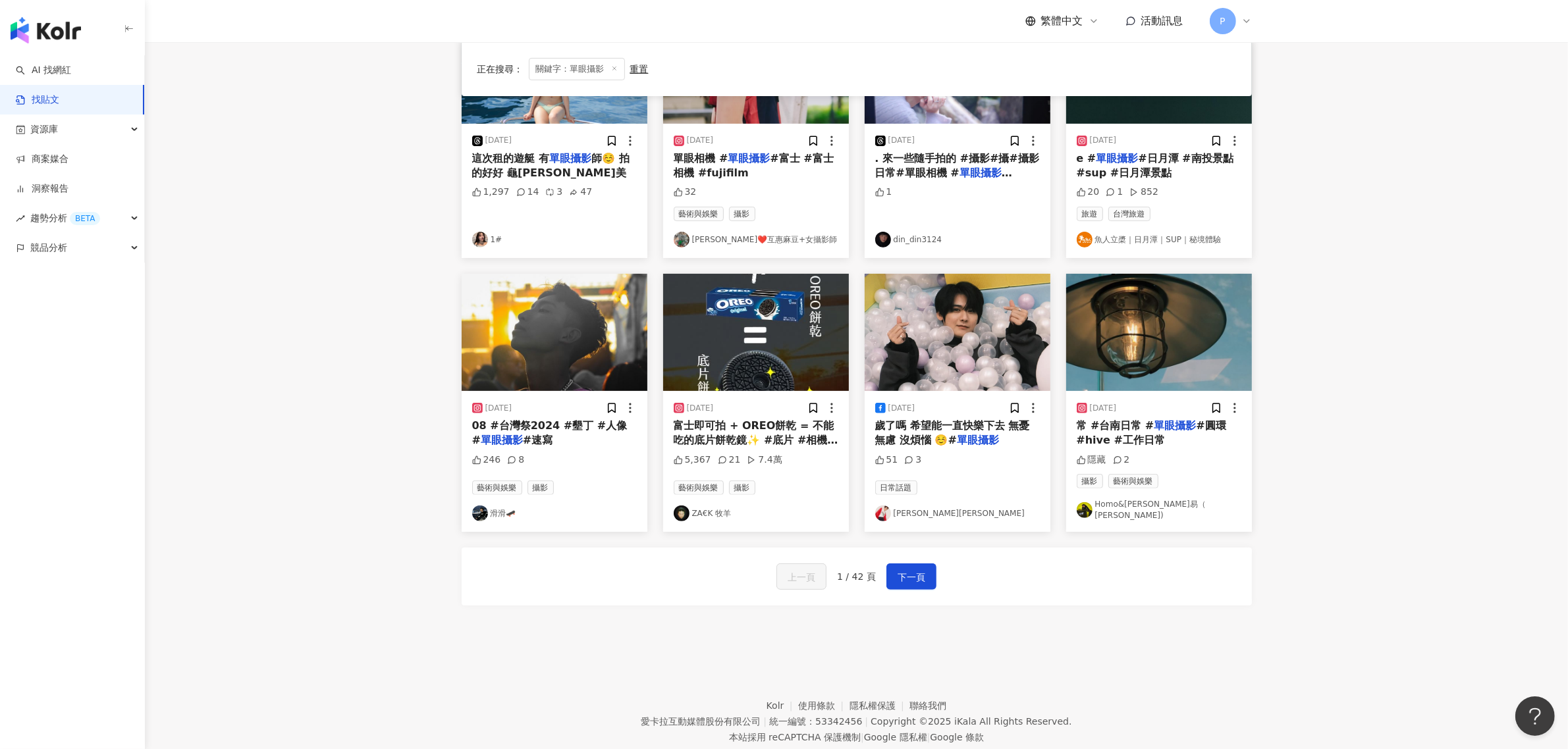
click at [701, 438] on span "富士即可拍 + OREO餅乾 = 不能吃的底片餅乾鏡✨ #底片 #相機 #單眼 #攝影 #鏡頭 #實測 #即可拍 #富士" at bounding box center [755, 447] width 164 height 57
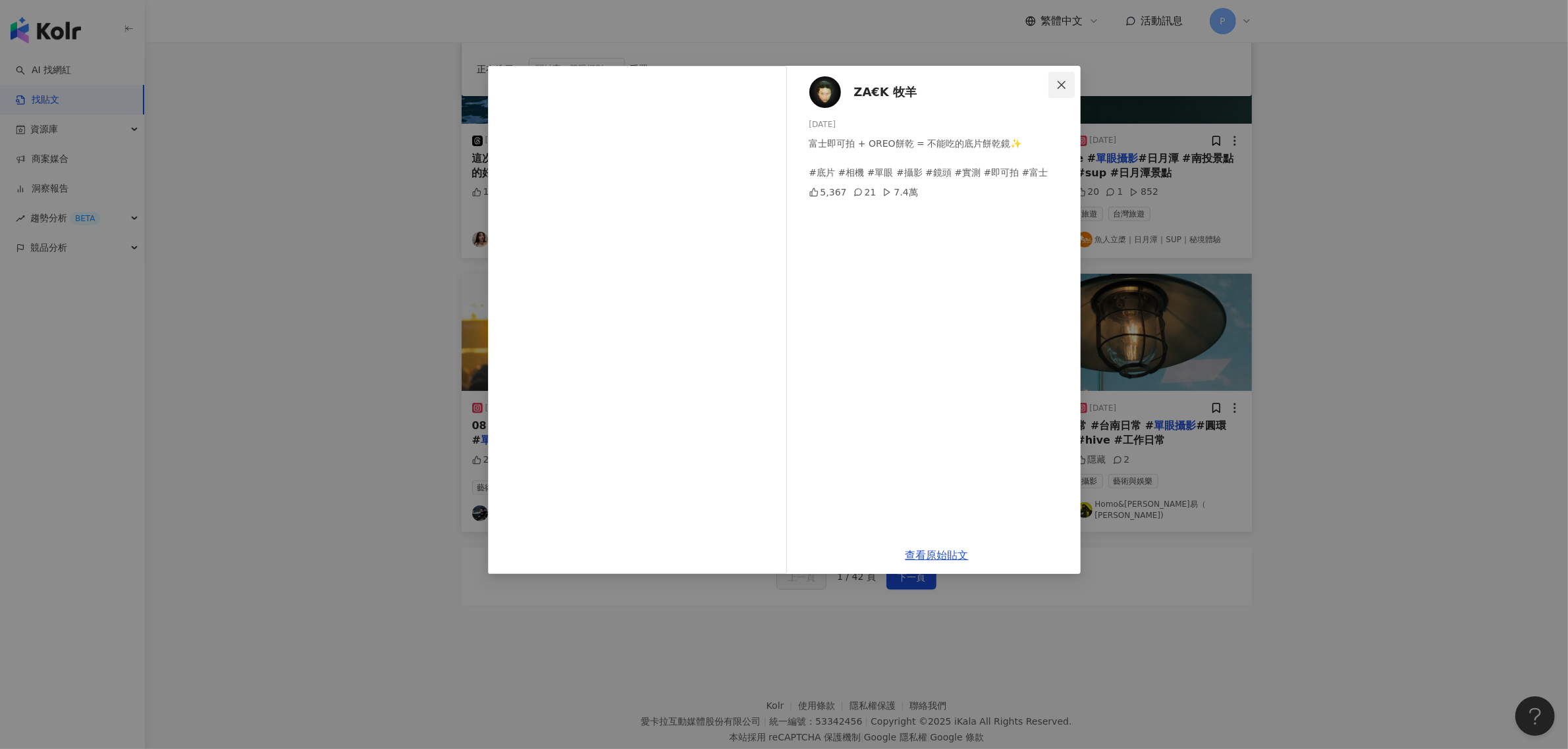
click at [1057, 86] on icon "close" at bounding box center [1061, 85] width 11 height 11
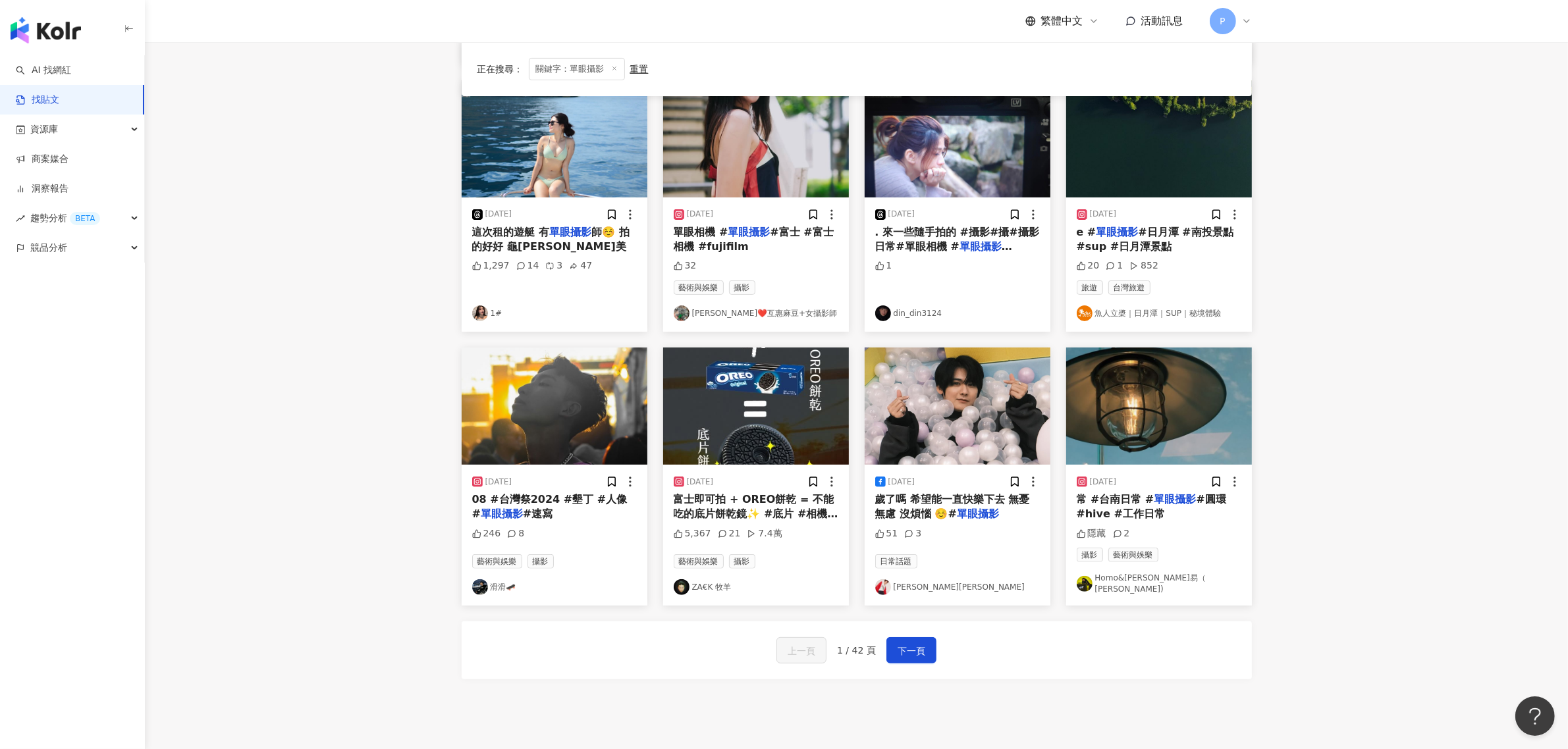
scroll to position [329, 0]
